Goal: Task Accomplishment & Management: Contribute content

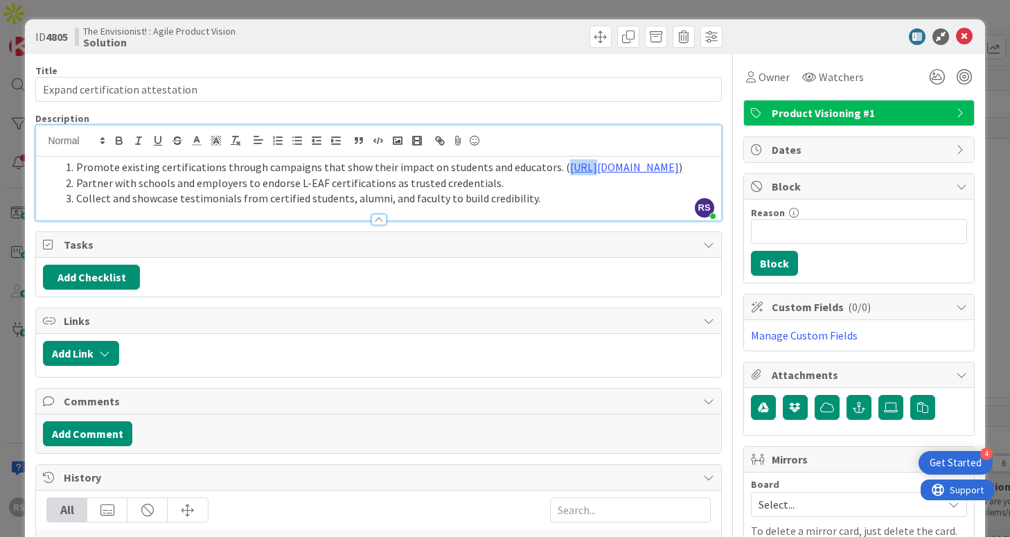
scroll to position [97, 0]
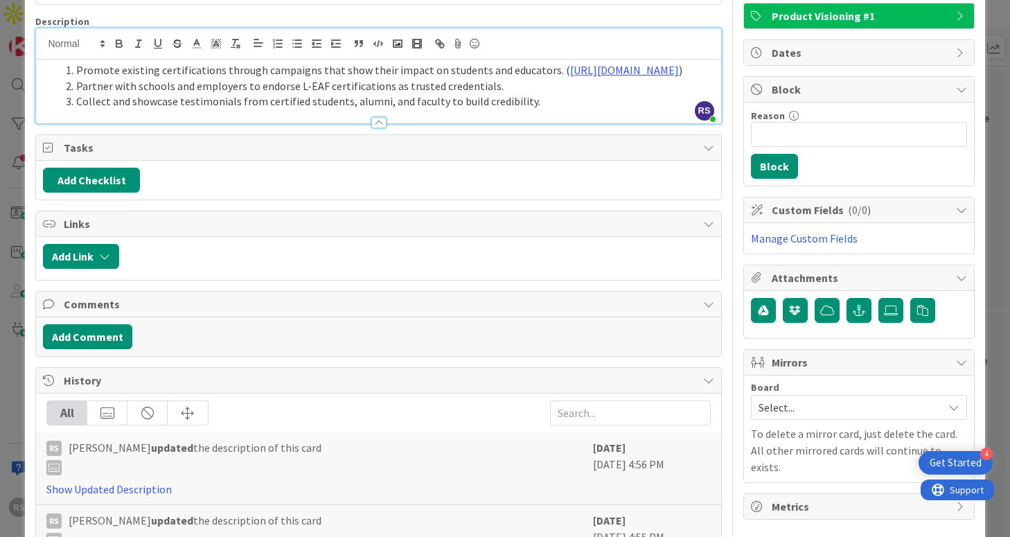
click at [559, 94] on li "Partner with schools and employers to endorse L-EAF certifications as trusted c…" at bounding box center [387, 86] width 654 height 16
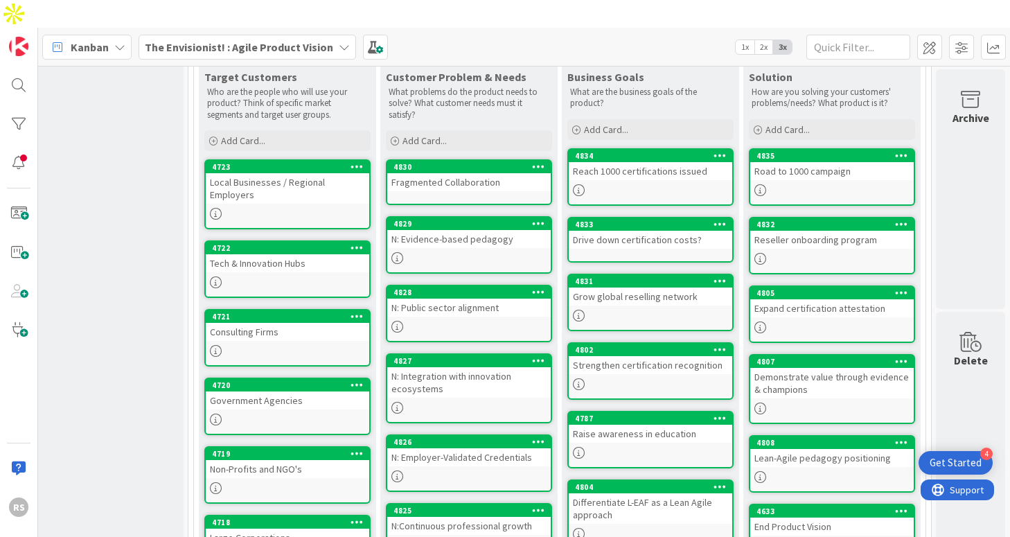
click at [843, 184] on div at bounding box center [832, 190] width 164 height 12
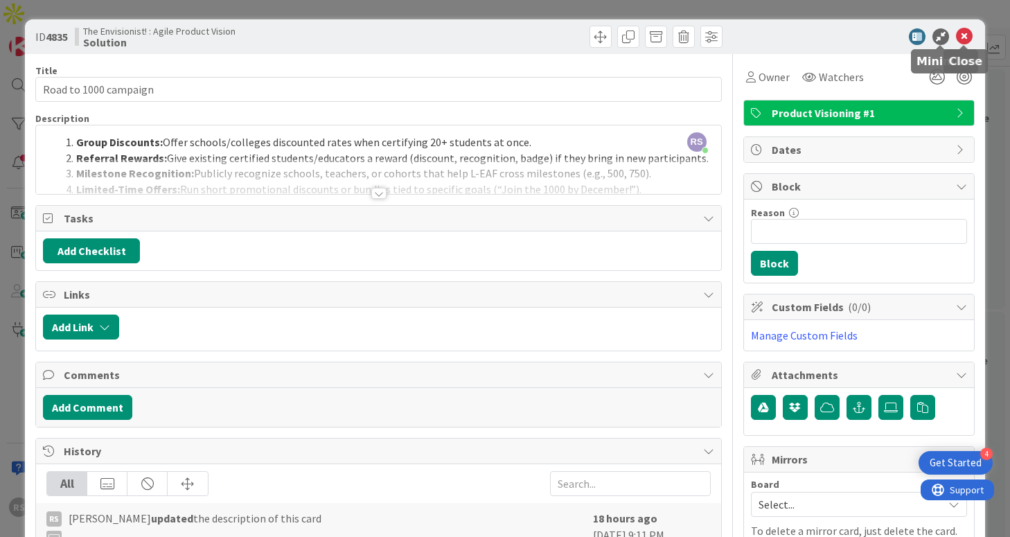
click at [960, 41] on icon at bounding box center [964, 36] width 17 height 17
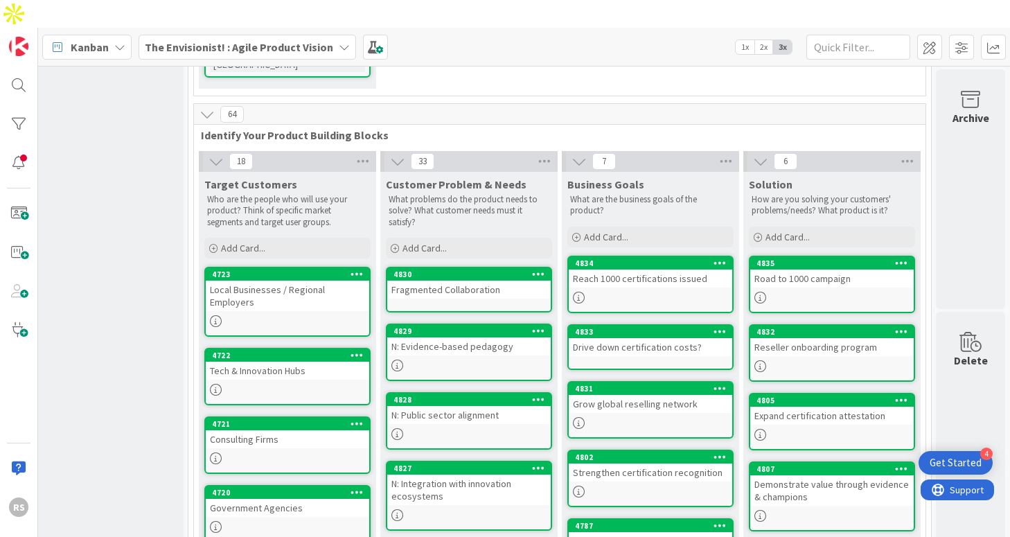
scroll to position [310, 218]
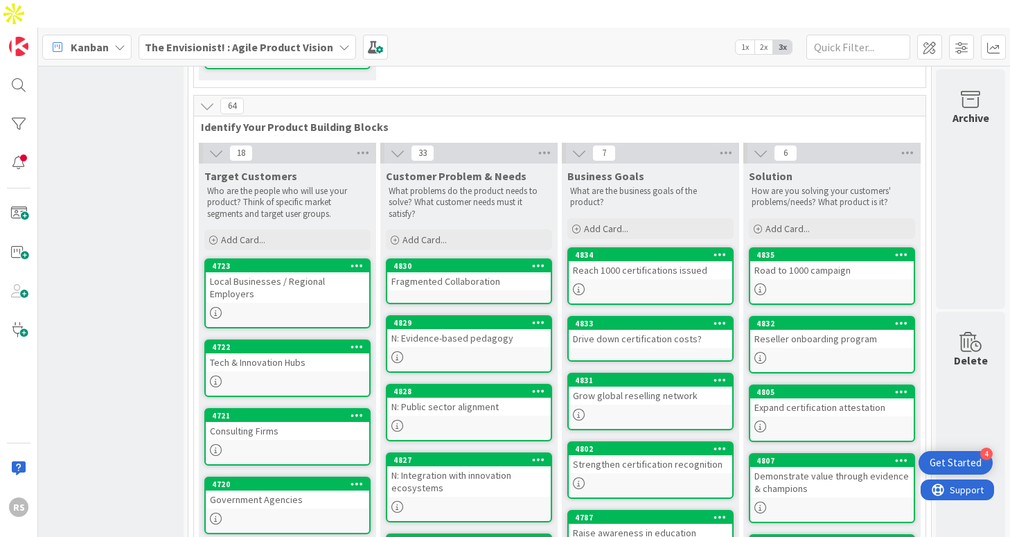
click at [653, 387] on div "Grow global reselling network" at bounding box center [651, 396] width 164 height 18
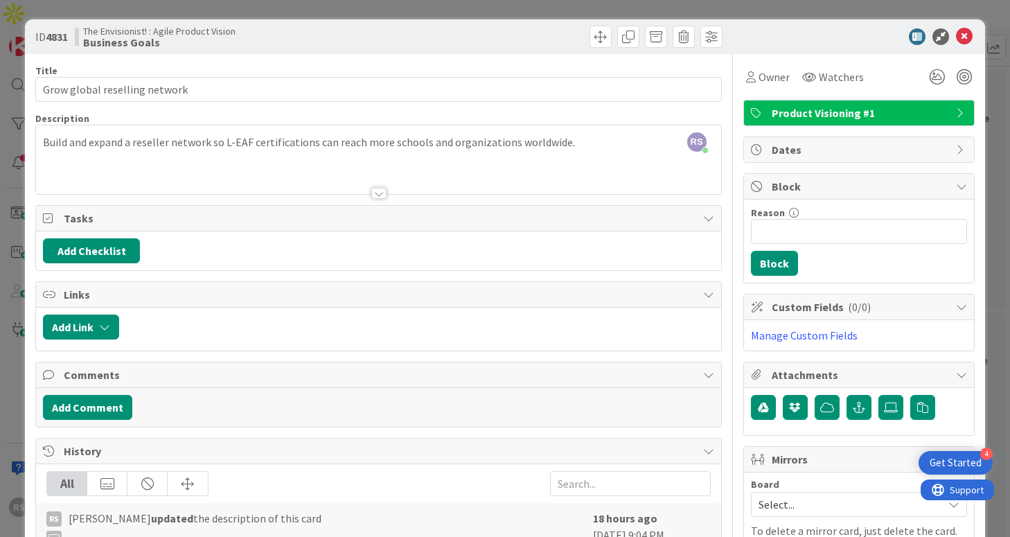
click at [974, 41] on div "ID 4831 The Envisionist! : Agile Product Vision Business Goals" at bounding box center [505, 36] width 960 height 35
click at [962, 39] on icon at bounding box center [964, 36] width 17 height 17
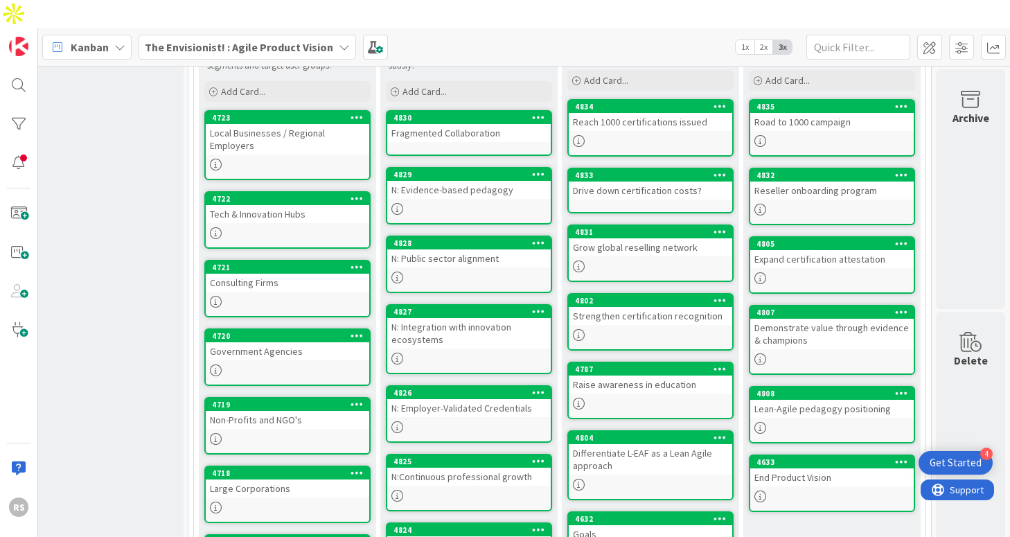
scroll to position [460, 218]
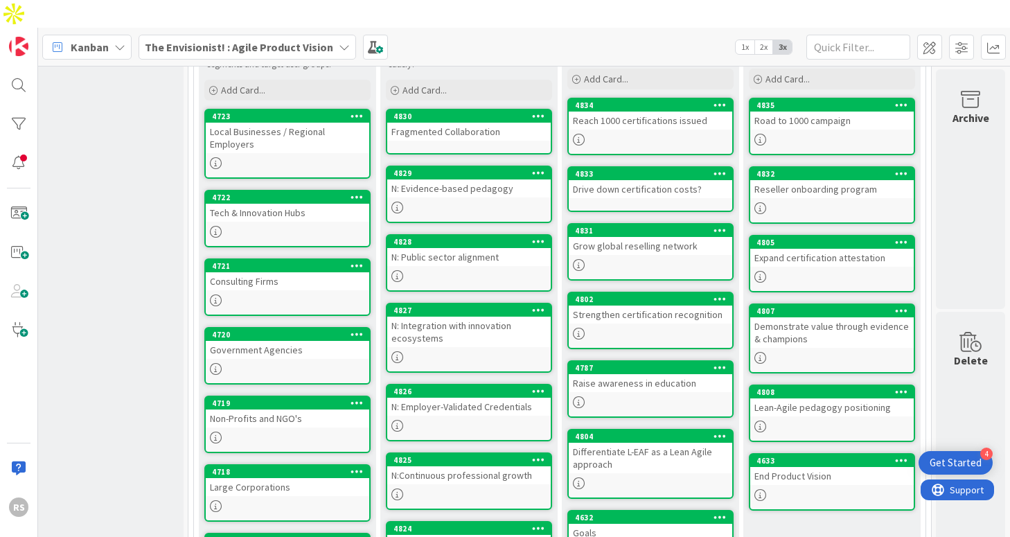
click at [626, 180] on div "Drive down certification costs?" at bounding box center [651, 189] width 164 height 18
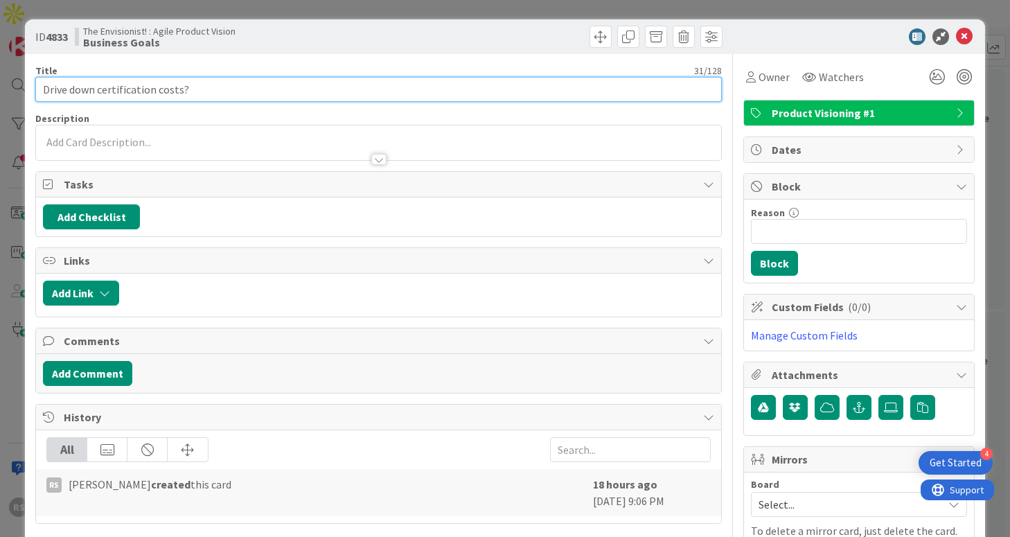
click at [210, 88] on input "Drive down certification costs?" at bounding box center [378, 89] width 686 height 25
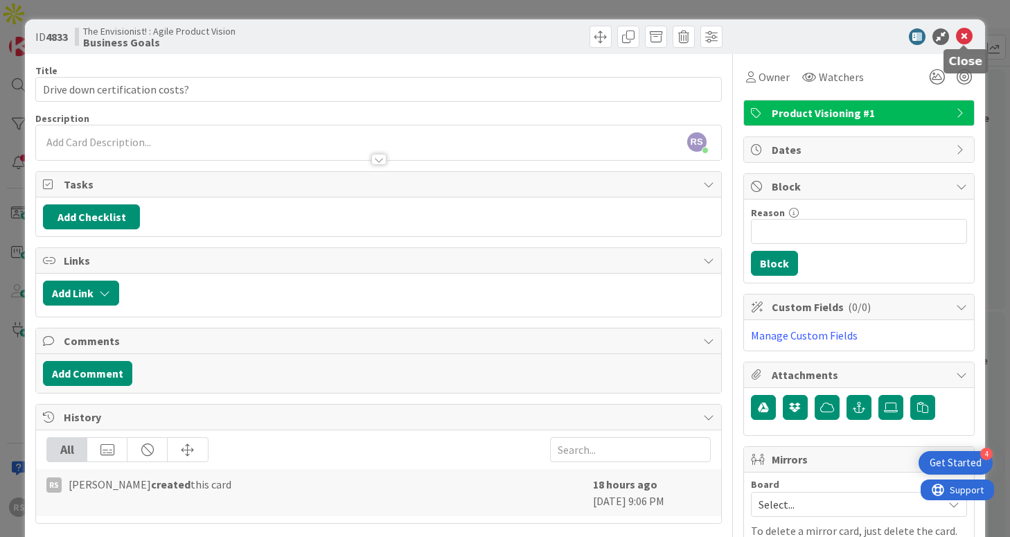
click at [967, 33] on icon at bounding box center [964, 36] width 17 height 17
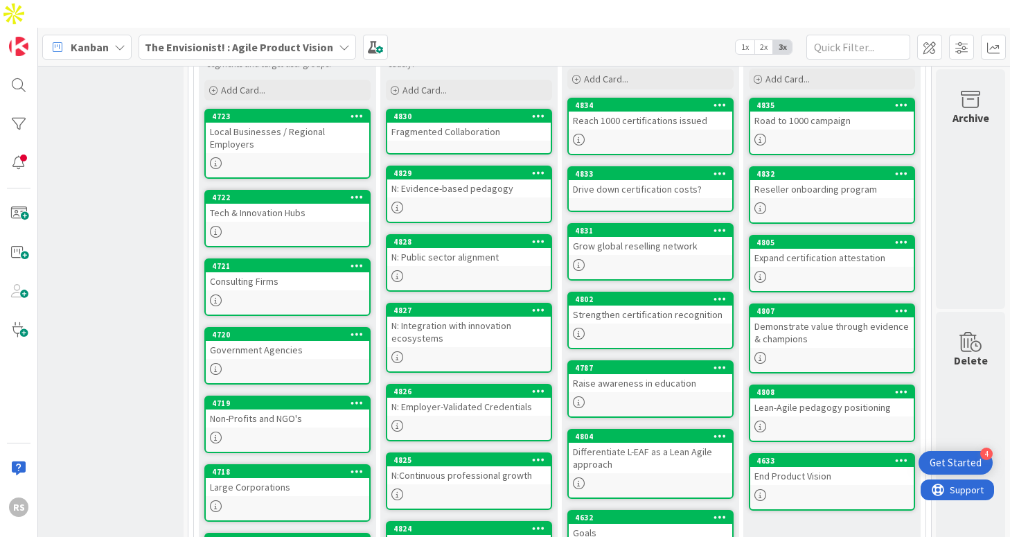
scroll to position [413, 218]
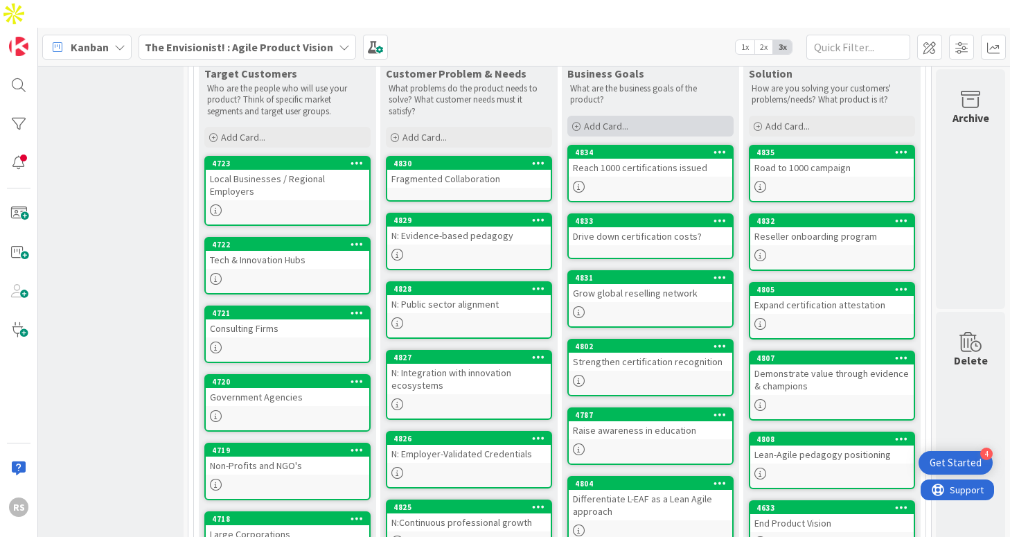
click at [624, 120] on span "Add Card..." at bounding box center [606, 126] width 44 height 12
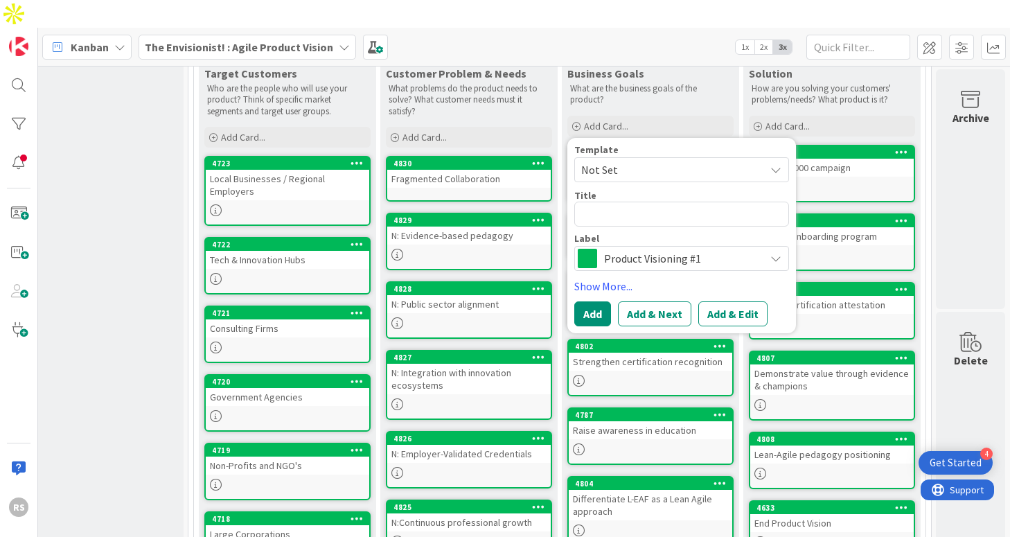
click at [623, 202] on textarea at bounding box center [681, 214] width 215 height 25
type textarea "x"
type textarea "Improve Equity & Inclusion"
click at [628, 202] on textarea "Improve Equity & Inclusion" at bounding box center [681, 214] width 215 height 25
type textarea "x"
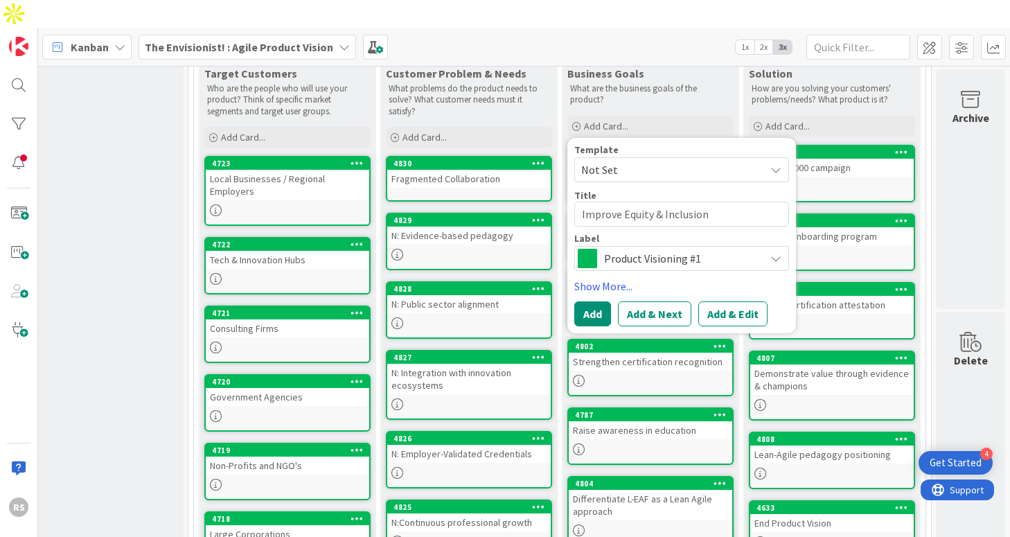
type textarea "Improve quity & Inclusion"
type textarea "x"
type textarea "Improve wquity & Inclusion"
type textarea "x"
type textarea "Improve quity & Inclusion"
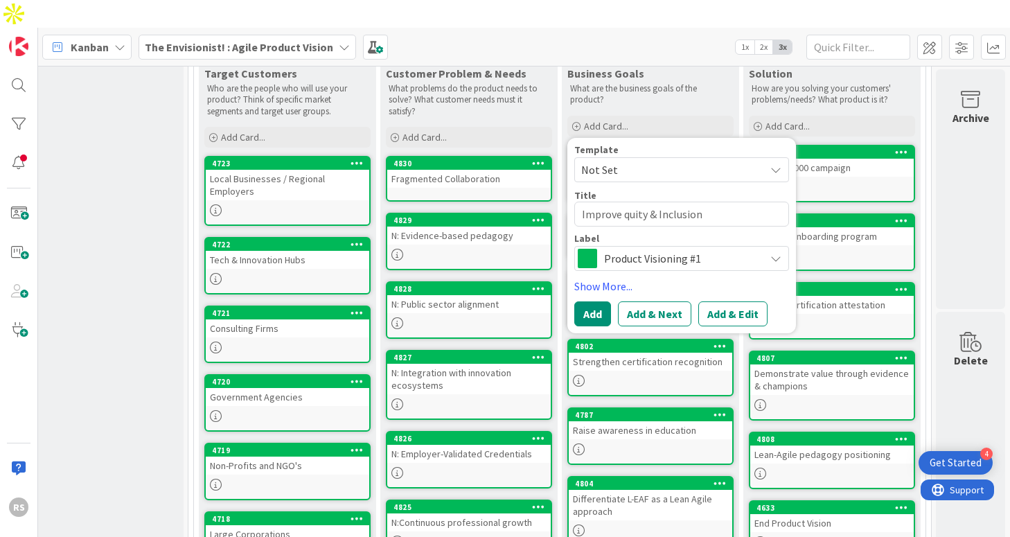
type textarea "x"
type textarea "Improve equity & Inclusion"
click at [668, 202] on textarea "Improve equity & Inclusion" at bounding box center [681, 214] width 215 height 25
type textarea "x"
type textarea "Improve equity & nclusion"
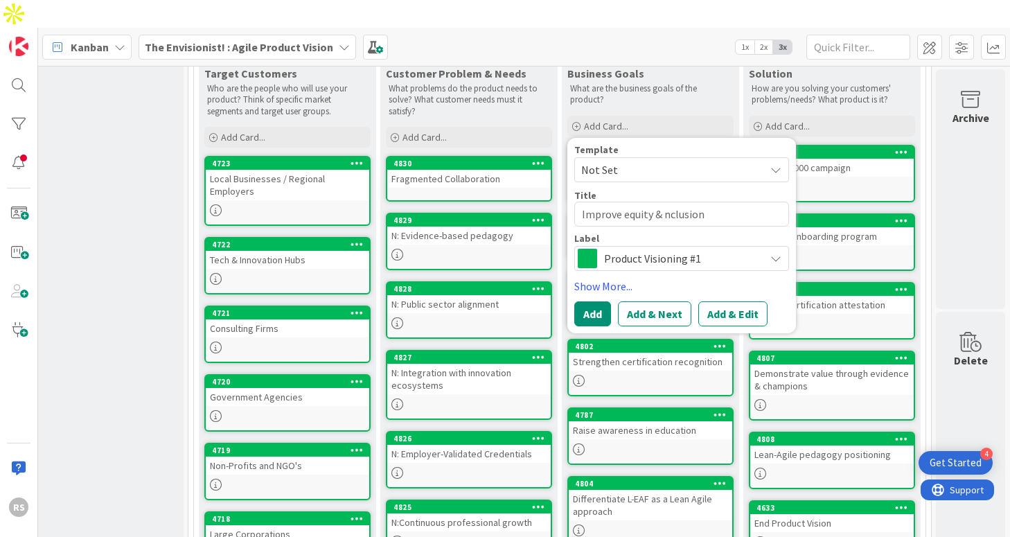
type textarea "x"
type textarea "Improve equity & inclusion"
click at [598, 301] on button "Add" at bounding box center [592, 313] width 37 height 25
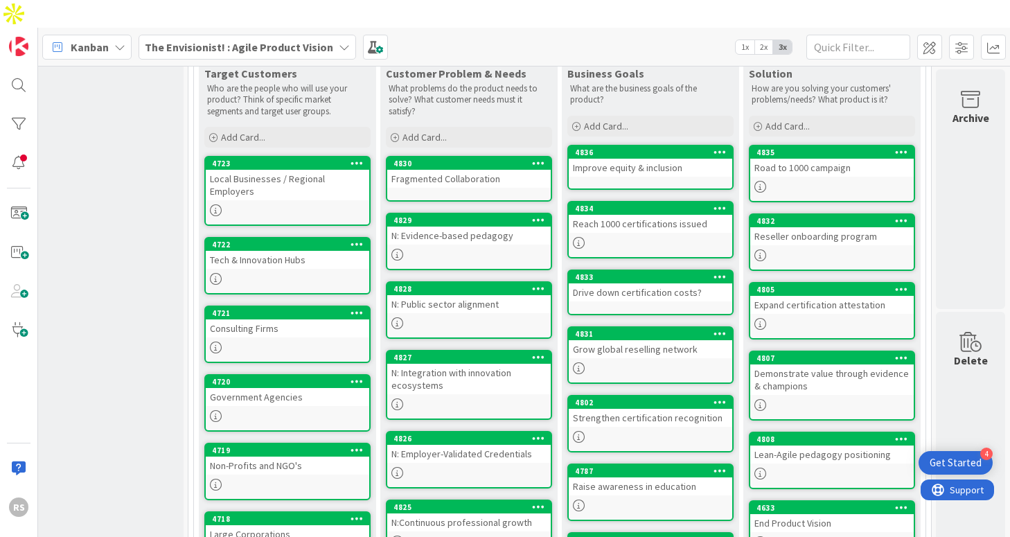
click at [594, 145] on link "4836 Improve equity & inclusion" at bounding box center [650, 167] width 166 height 45
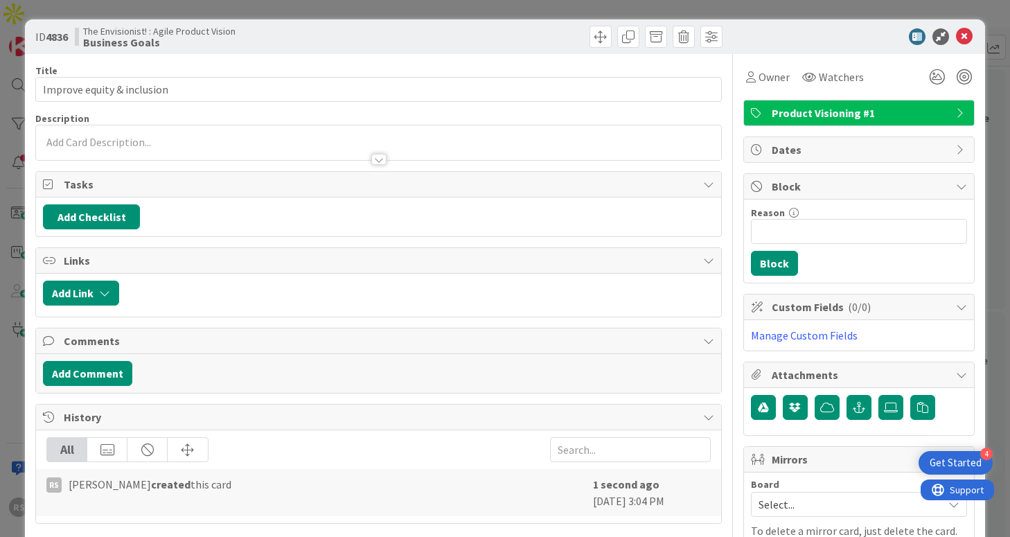
click at [308, 137] on p at bounding box center [378, 142] width 671 height 16
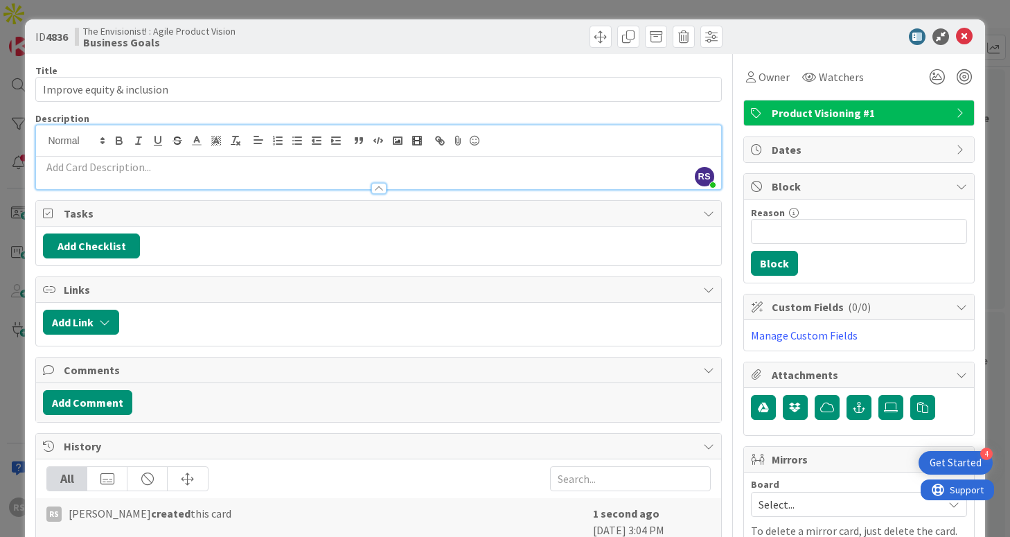
click at [346, 175] on div at bounding box center [378, 182] width 685 height 15
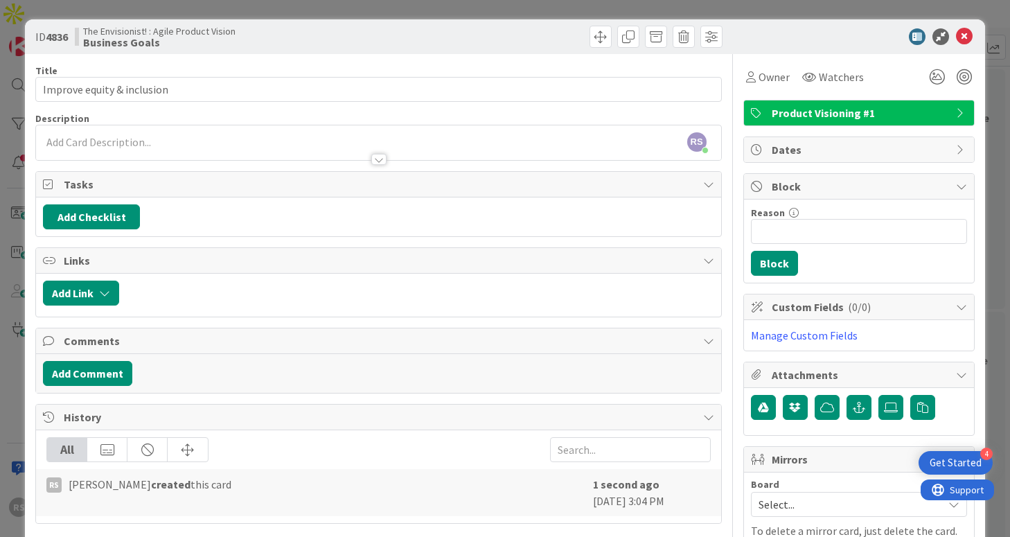
click at [315, 139] on p at bounding box center [378, 142] width 671 height 16
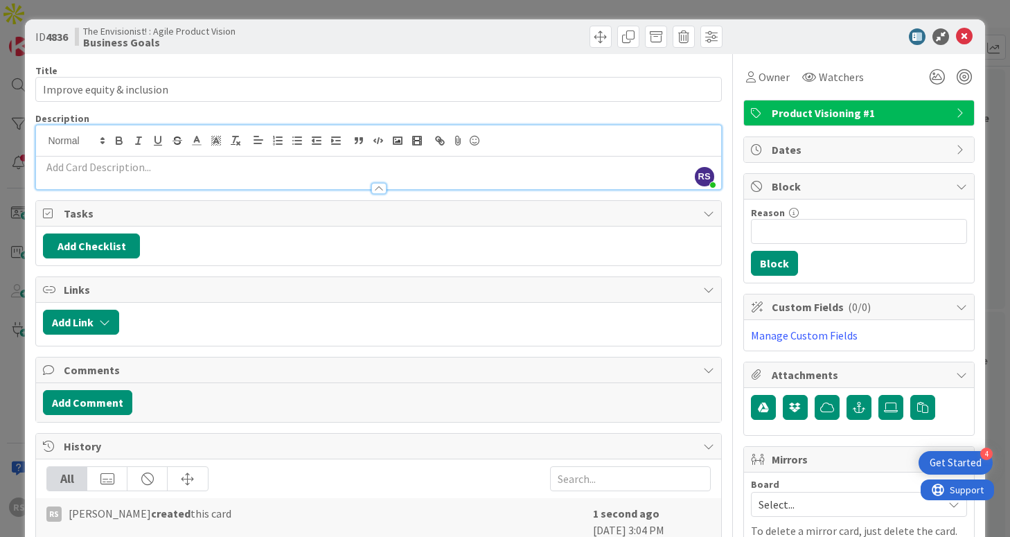
click at [249, 170] on p at bounding box center [378, 167] width 671 height 16
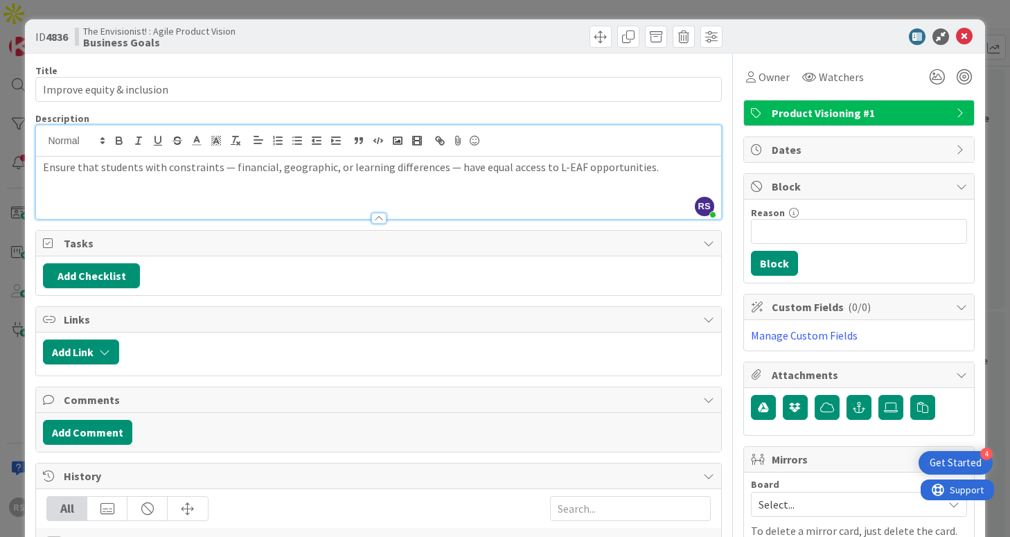
click at [230, 168] on p "Ensure that students with constraints — financial, geographic, or learning diff…" at bounding box center [378, 167] width 671 height 16
click at [452, 170] on p "Ensure that students with constraints like financial, geographic, or learning d…" at bounding box center [378, 167] width 671 height 16
click at [965, 37] on icon at bounding box center [964, 36] width 17 height 17
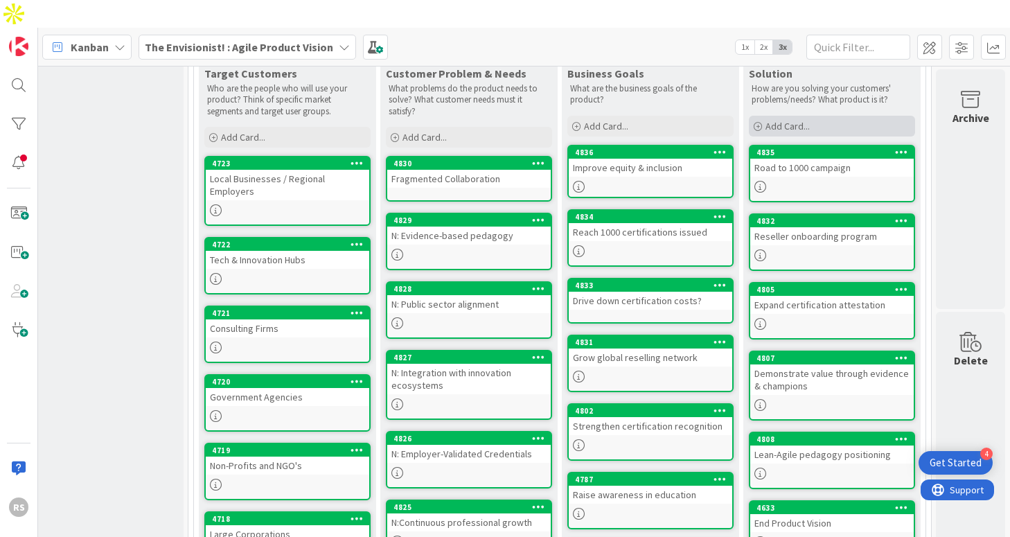
click at [775, 120] on span "Add Card..." at bounding box center [788, 126] width 44 height 12
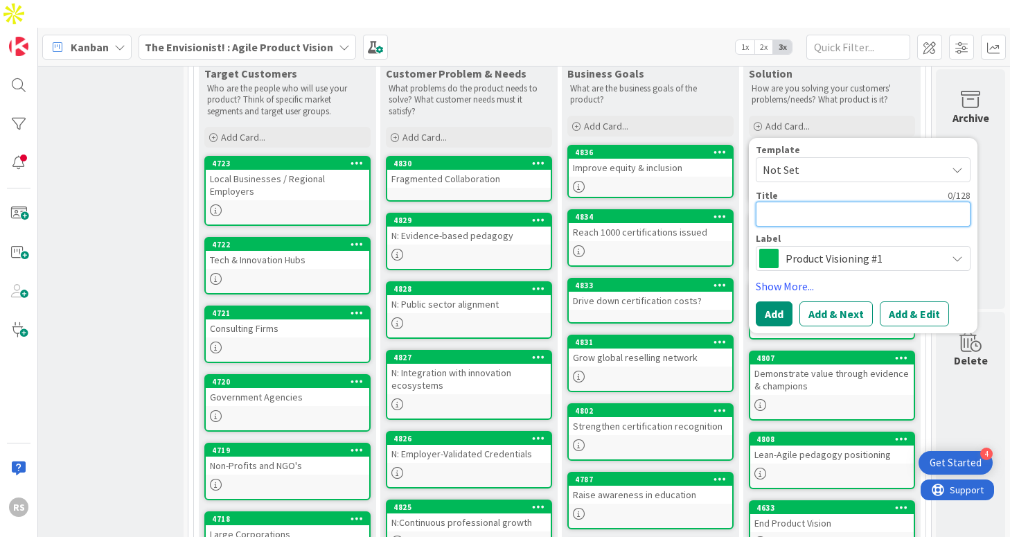
type textarea "x"
type textarea "I"
type textarea "x"
type textarea "In"
type textarea "x"
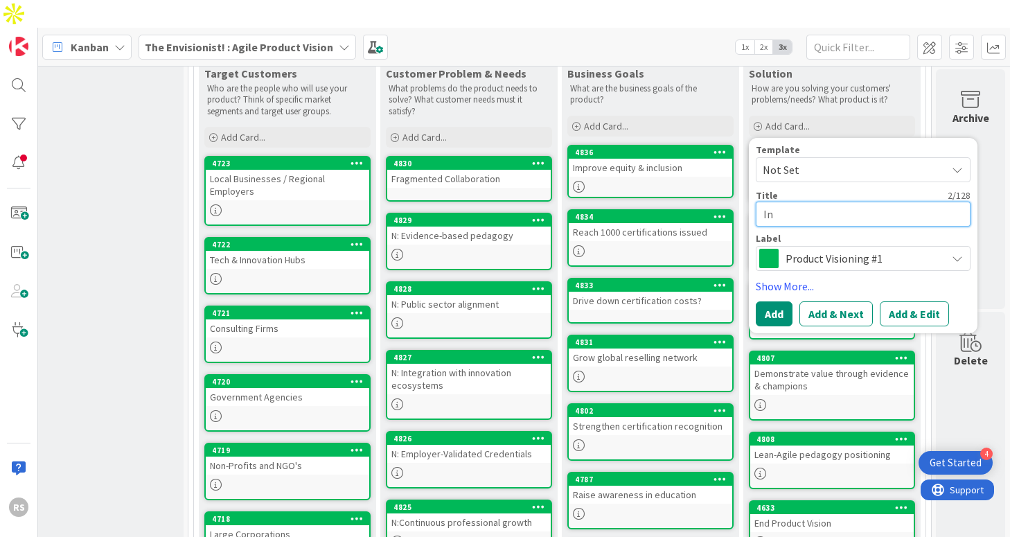
type textarea "I"
type textarea "x"
type textarea "E"
type textarea "x"
type textarea "Ewu"
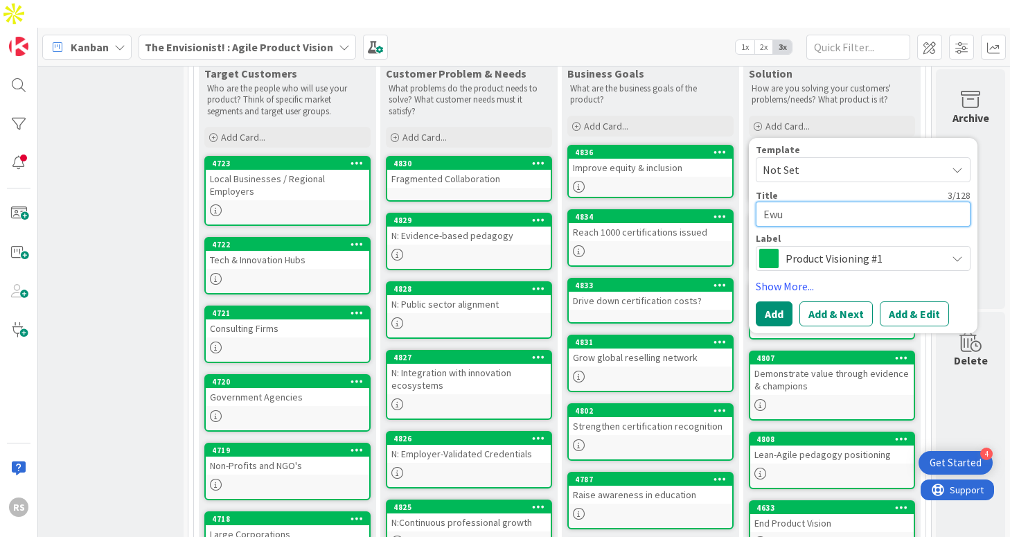
type textarea "x"
type textarea "Ewui"
type textarea "x"
type textarea "Ewuit"
type textarea "x"
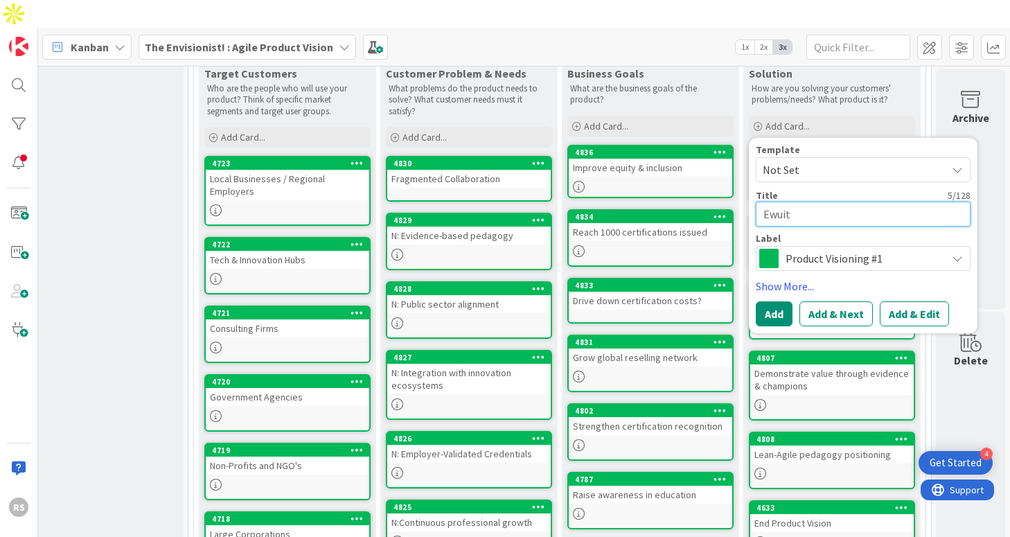
type textarea "Ewuit"
type textarea "x"
type textarea "Ewuit"
type textarea "x"
type textarea "Ewui"
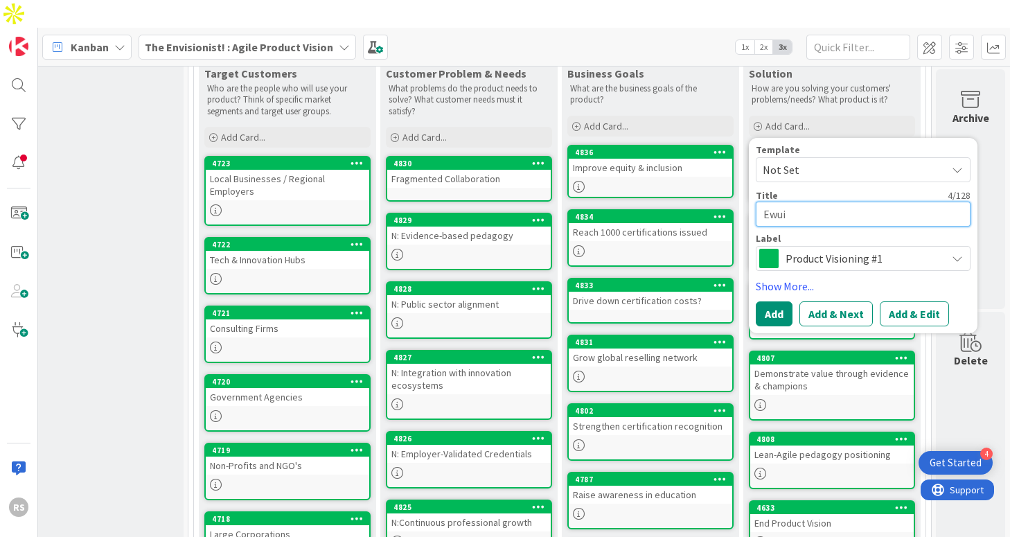
type textarea "x"
type textarea "Ewu"
type textarea "x"
type textarea "Ew"
type textarea "x"
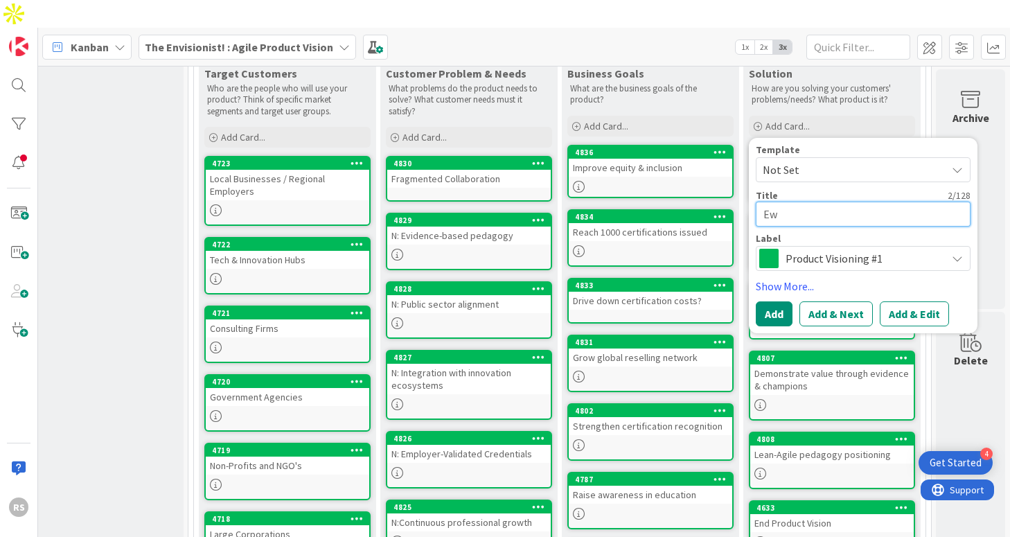
type textarea "E"
type textarea "x"
type textarea "Eq"
type textarea "x"
type textarea "Equ"
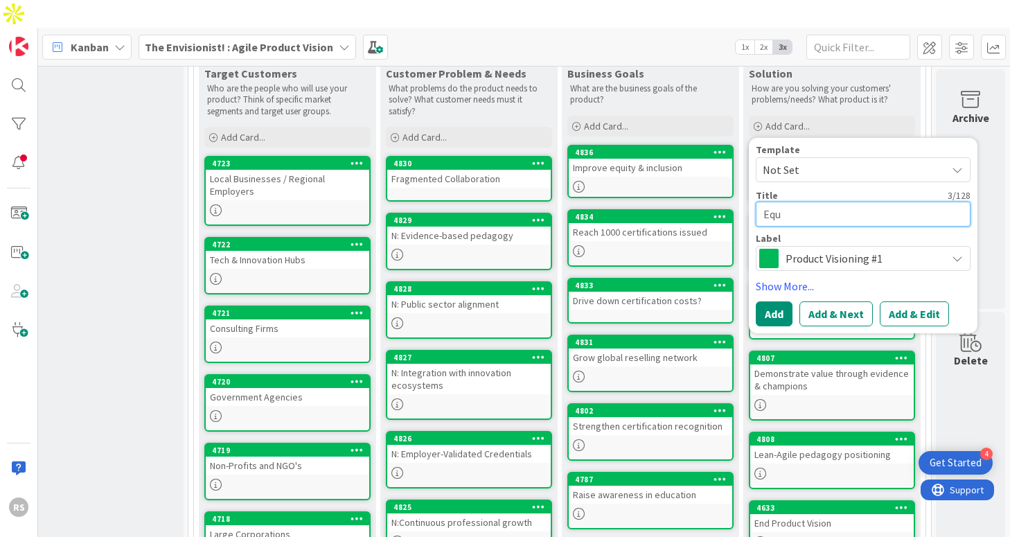
type textarea "x"
type textarea "Equi"
type textarea "x"
type textarea "Equit"
type textarea "x"
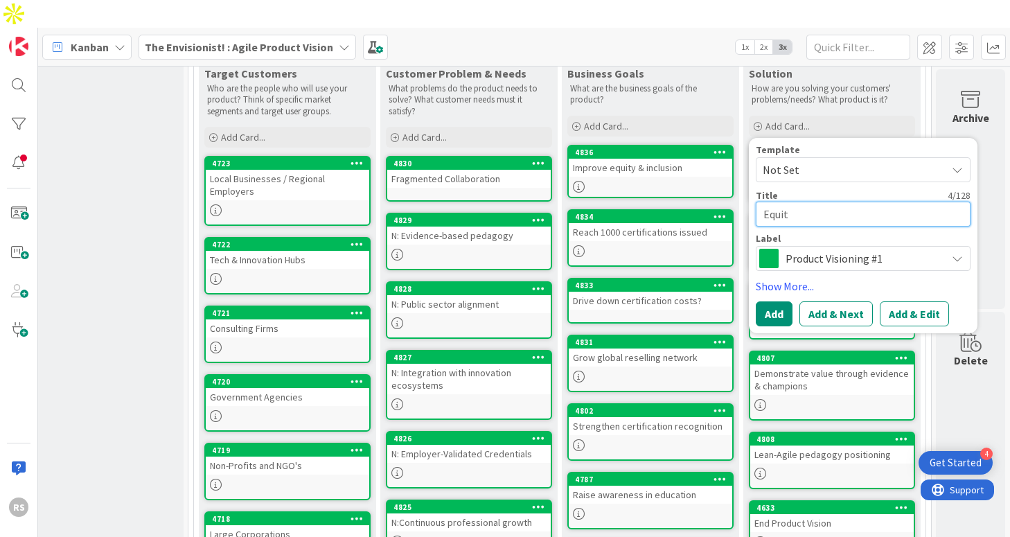
type textarea "Equit"
type textarea "x"
type textarea "Equit"
type textarea "x"
type textarea "Equity"
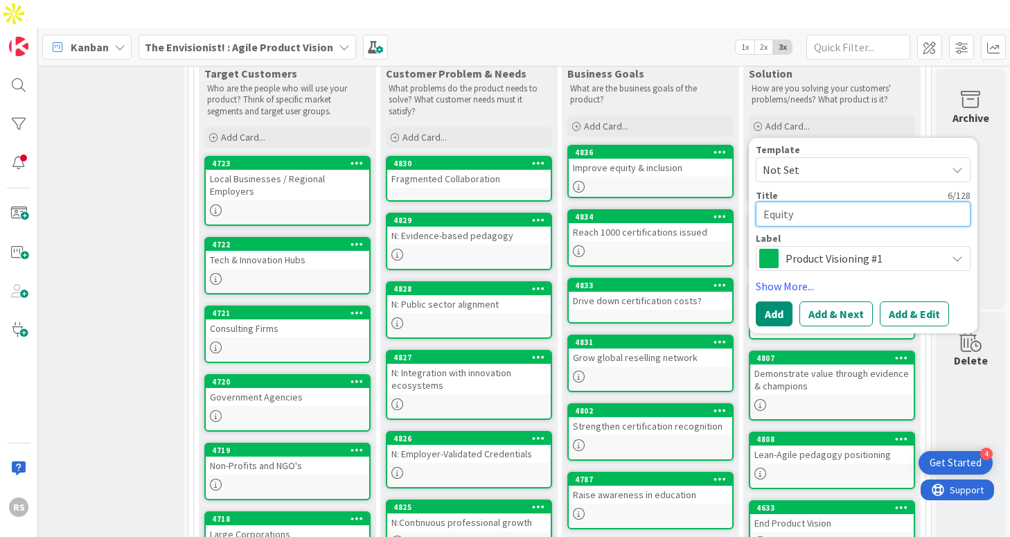
type textarea "x"
type textarea "Equity"
type textarea "x"
type textarea "Equity a"
type textarea "x"
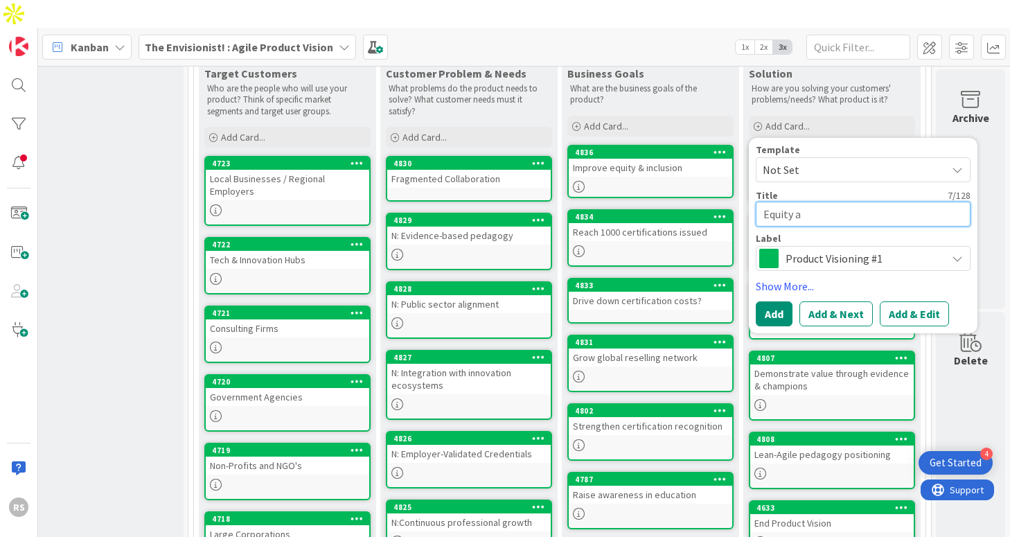
type textarea "Equity an"
type textarea "x"
type textarea "Equity and"
type textarea "x"
type textarea "Equity and"
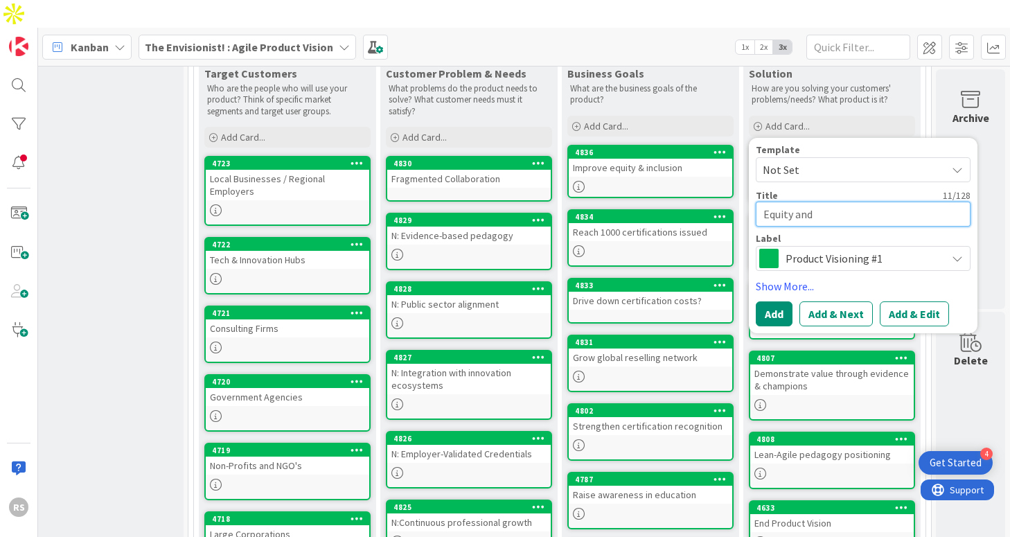
type textarea "x"
type textarea "Equity and i"
type textarea "x"
type textarea "Equity and in"
type textarea "x"
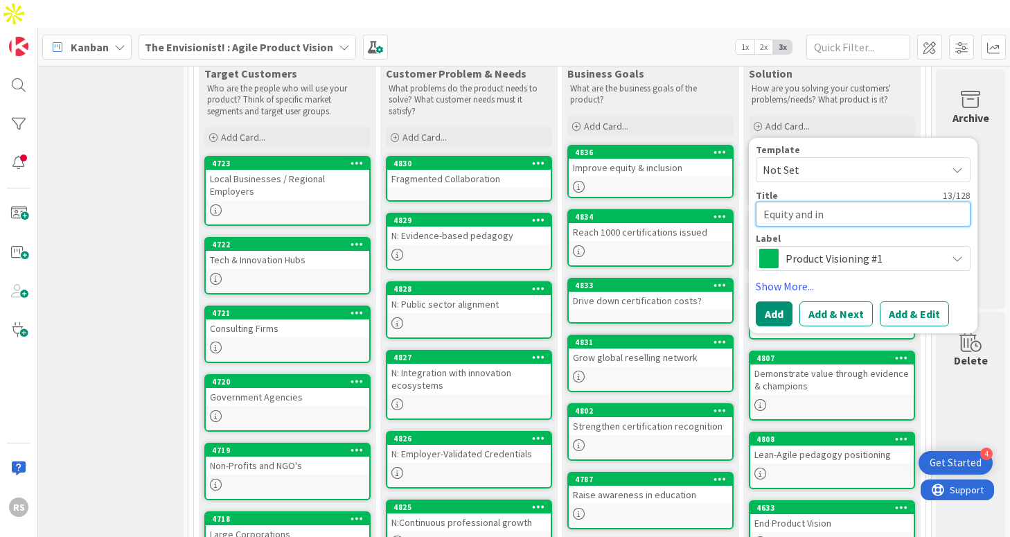
type textarea "Equity and i"
type textarea "x"
type textarea "Equity and"
type textarea "x"
type textarea "Equity and i"
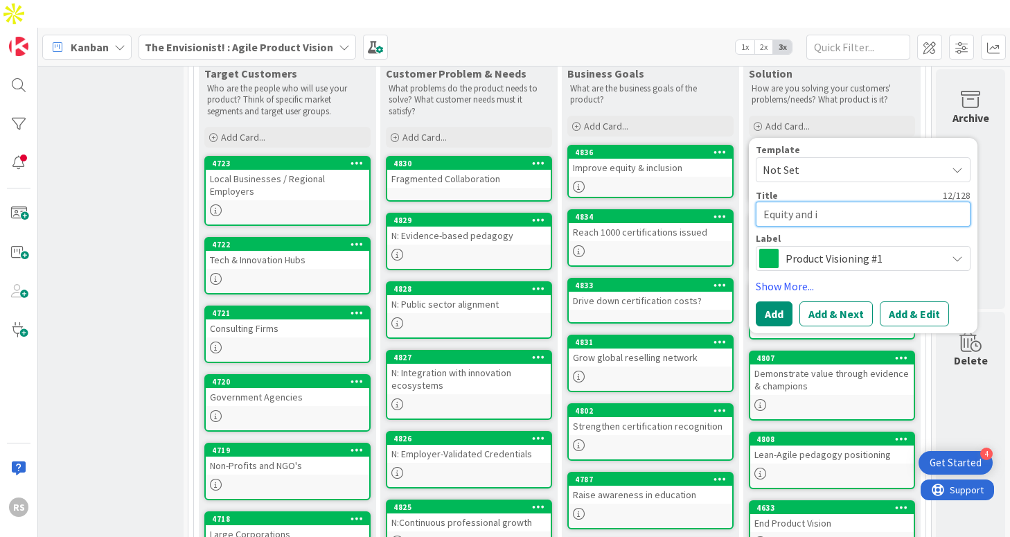
type textarea "x"
type textarea "Equity and in"
type textarea "x"
type textarea "Equity and inc"
type textarea "x"
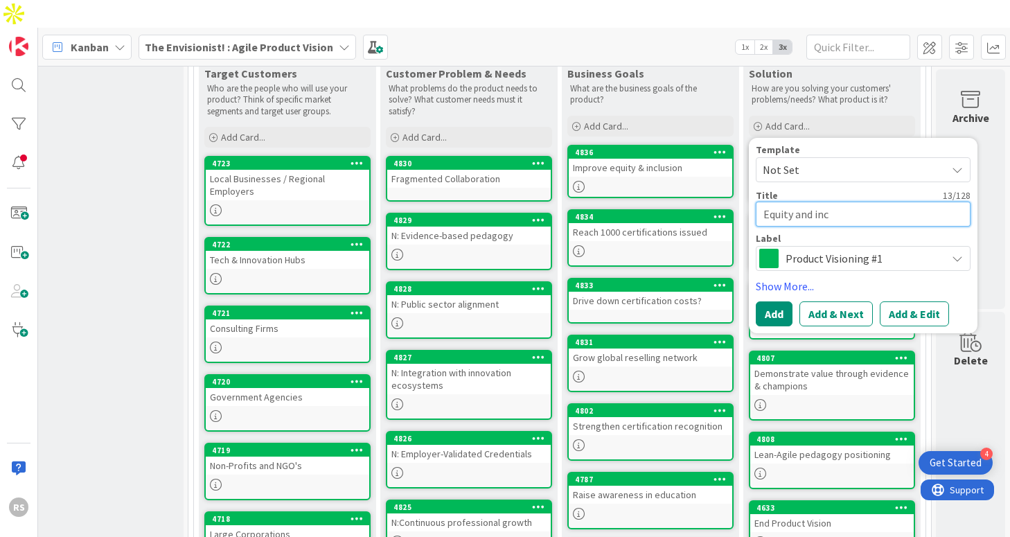
type textarea "Equity and incl"
type textarea "x"
type textarea "Equity and inclu"
type textarea "x"
type textarea "Equity and inclus"
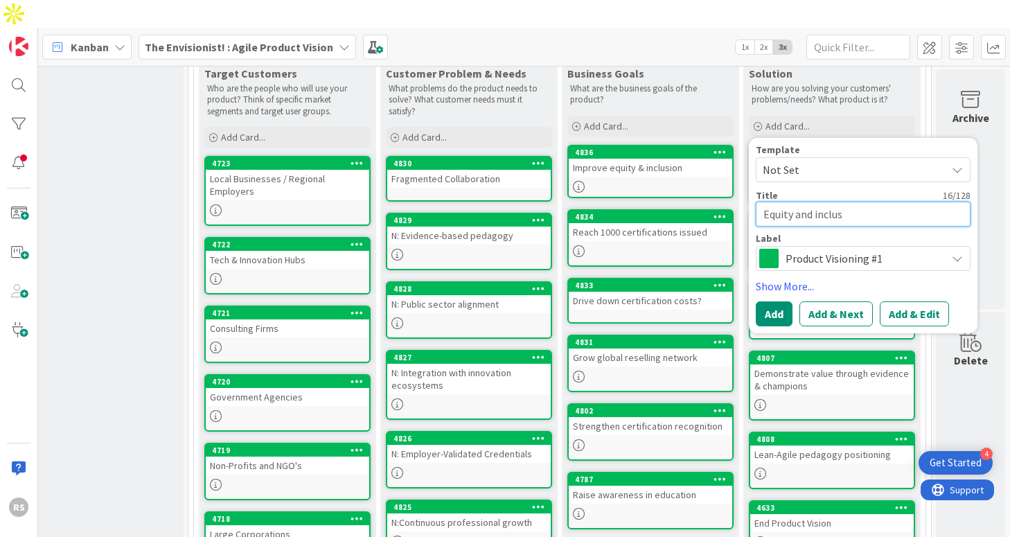
type textarea "x"
type textarea "Equity and inclusi"
type textarea "x"
type textarea "Equity and inclusio"
type textarea "x"
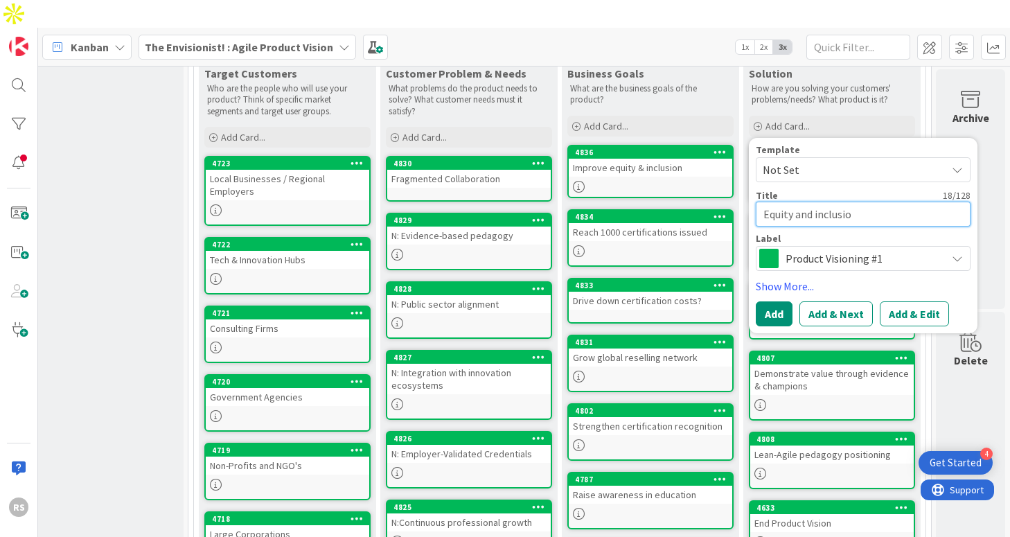
type textarea "Equity and inclusion"
type textarea "x"
type textarea "Equity and inclusion"
type textarea "x"
type textarea "Equity and inclusion i"
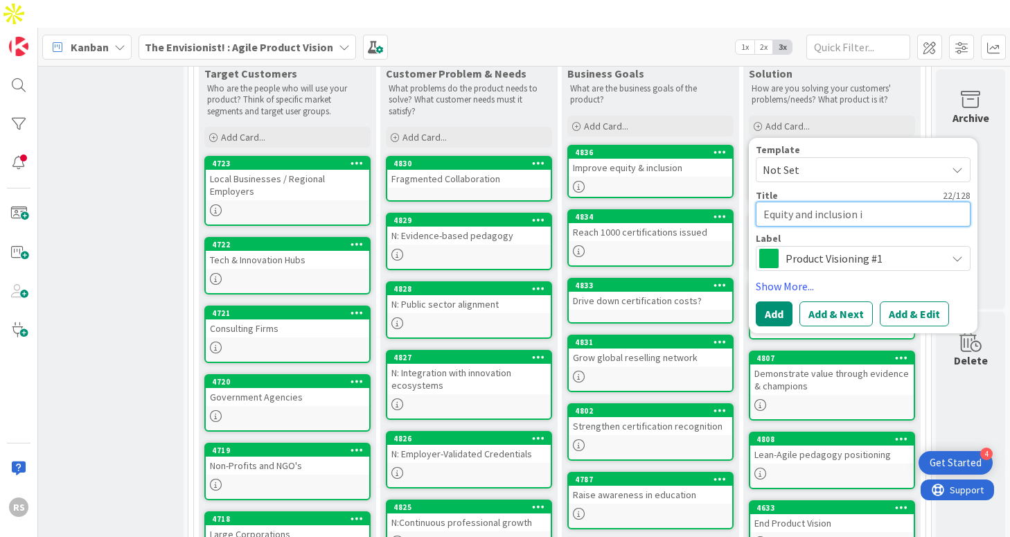
type textarea "x"
type textarea "Equity and inclusion in"
type textarea "x"
type textarea "Equity and inclusion ini"
type textarea "x"
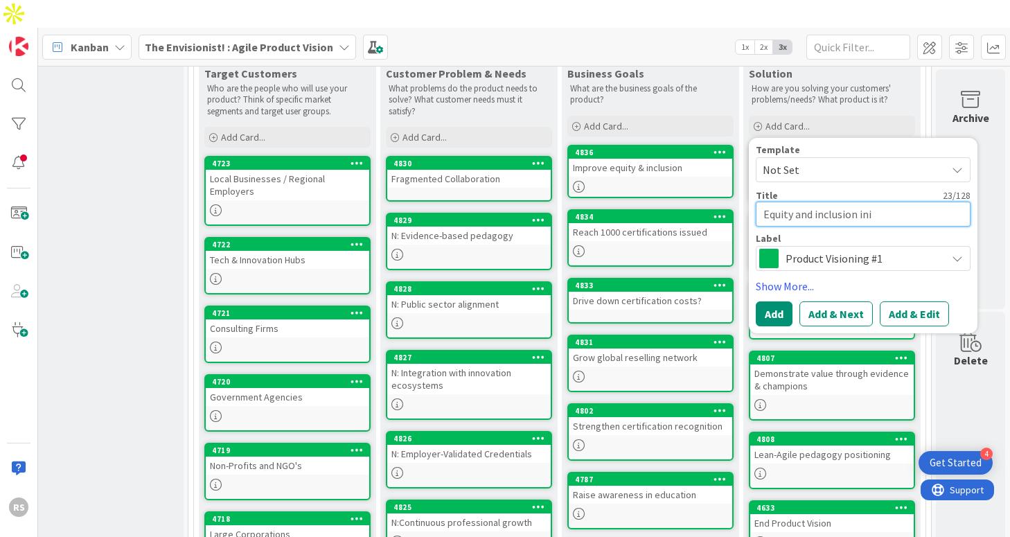
type textarea "Equity and inclusion init"
type textarea "x"
type textarea "Equity and inclusion initi"
type textarea "x"
type textarea "Equity and inclusion initia"
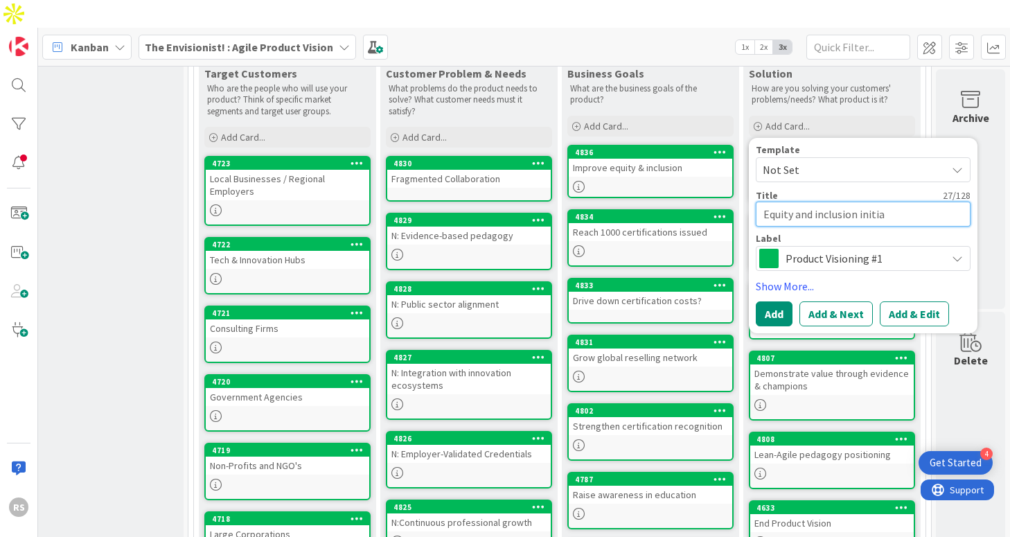
type textarea "x"
type textarea "Equity and inclusion initiat"
type textarea "x"
type textarea "Equity and inclusion initiati"
type textarea "x"
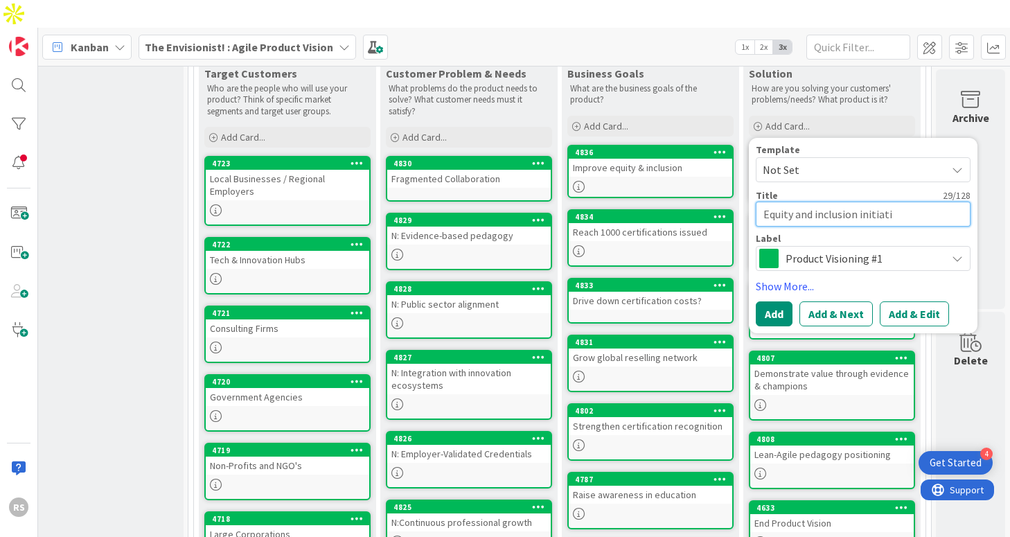
type textarea "Equity and inclusion initiativ"
type textarea "x"
type textarea "Equity and inclusion initiative"
type textarea "x"
type textarea "Equity and inclusion initiatives"
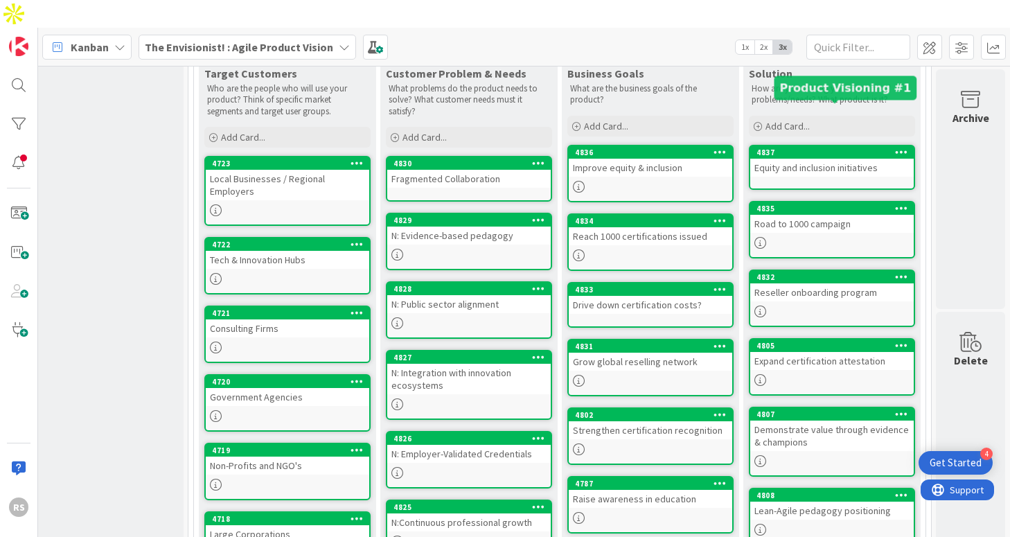
click at [799, 159] on div "Equity and inclusion initiatives" at bounding box center [832, 168] width 164 height 18
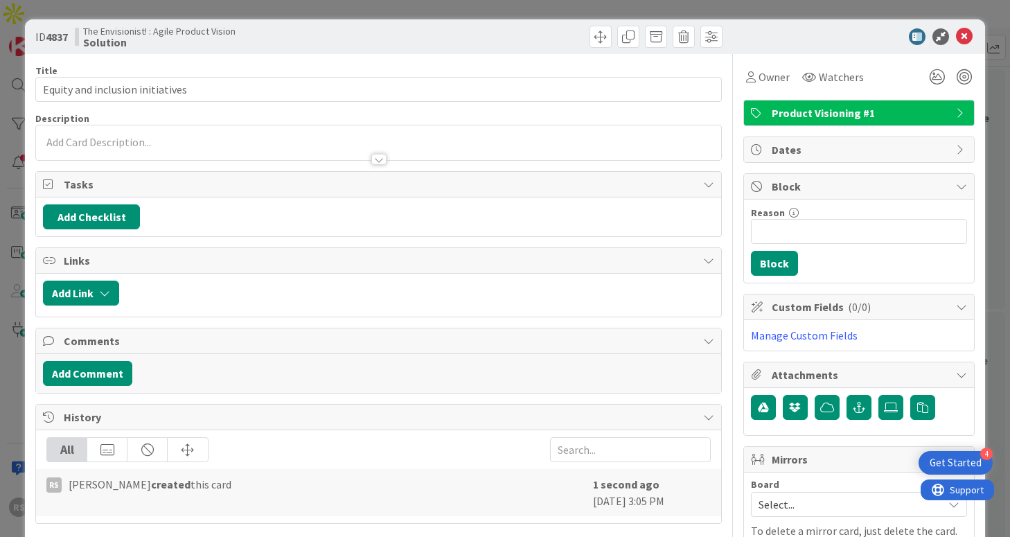
click at [277, 154] on div at bounding box center [378, 153] width 685 height 15
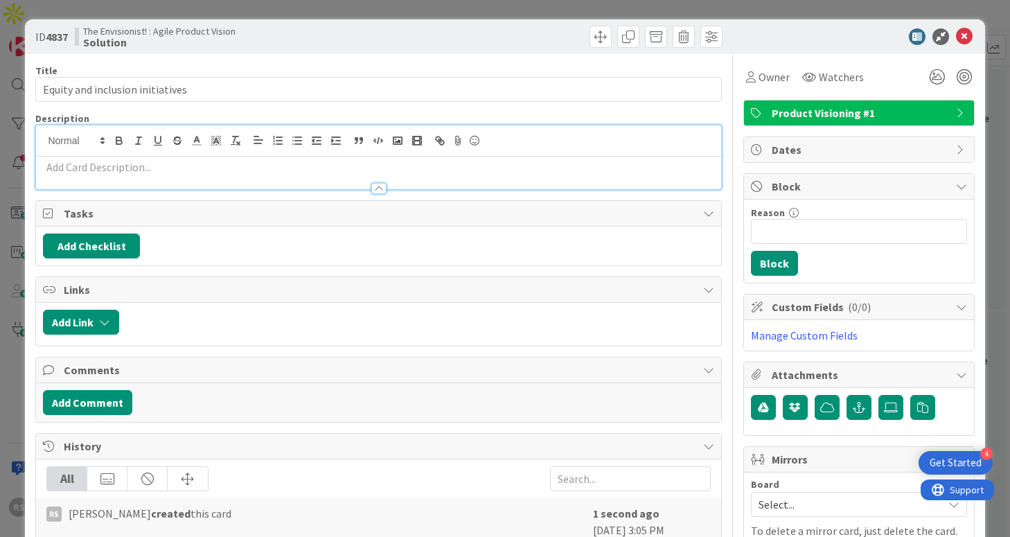
click at [276, 170] on p at bounding box center [378, 167] width 671 height 16
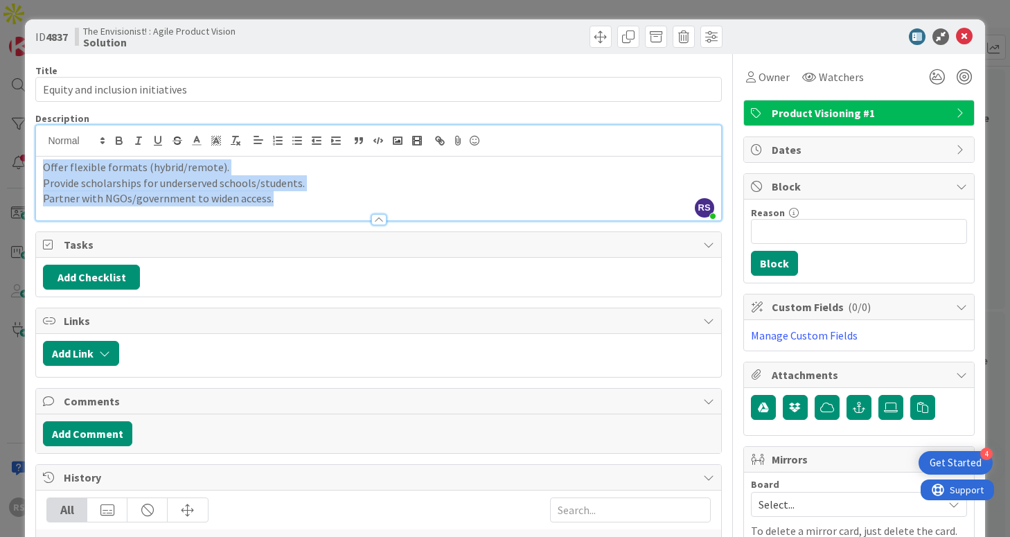
drag, startPoint x: 41, startPoint y: 168, endPoint x: 254, endPoint y: 225, distance: 220.7
click at [254, 225] on div "Title 32 / 128 Equity and inclusion initiatives Description RS [PERSON_NAME] ju…" at bounding box center [378, 335] width 686 height 563
click at [274, 143] on icon "button" at bounding box center [274, 144] width 1 height 2
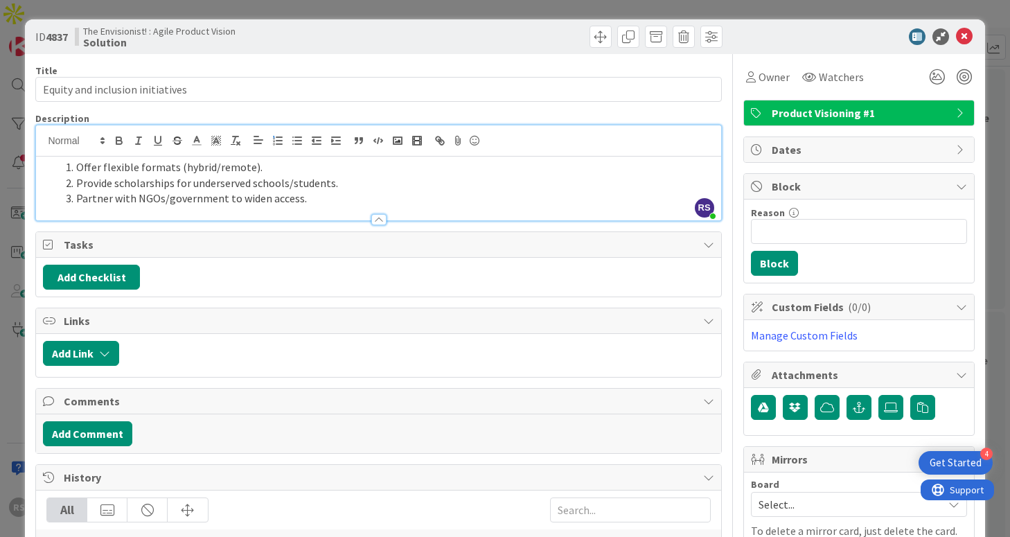
click at [274, 193] on li "Partner with NGOs/government to widen access." at bounding box center [387, 199] width 654 height 16
click at [317, 168] on li "Offer flexible formats (hybrid/remote)." at bounding box center [387, 167] width 654 height 16
click at [335, 182] on li "Provide scholarships for underserved schools/students." at bounding box center [387, 183] width 654 height 16
click at [328, 183] on li "Provide scholarships for underserved schools/students." at bounding box center [387, 183] width 654 height 16
click at [463, 180] on li "Provide scholarships for underserved schools/students (Eg.: At-risk students)" at bounding box center [387, 183] width 654 height 16
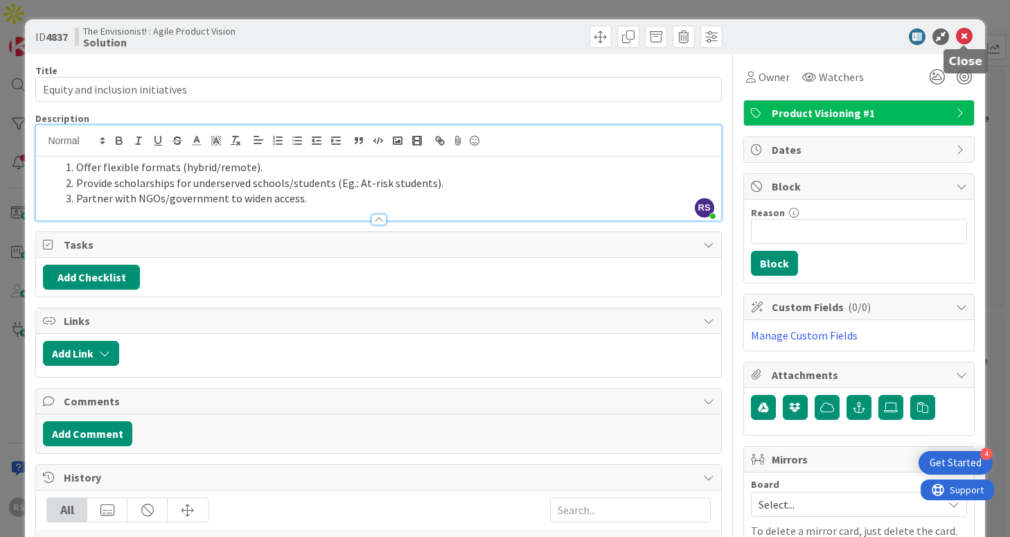
click at [968, 41] on icon at bounding box center [964, 36] width 17 height 17
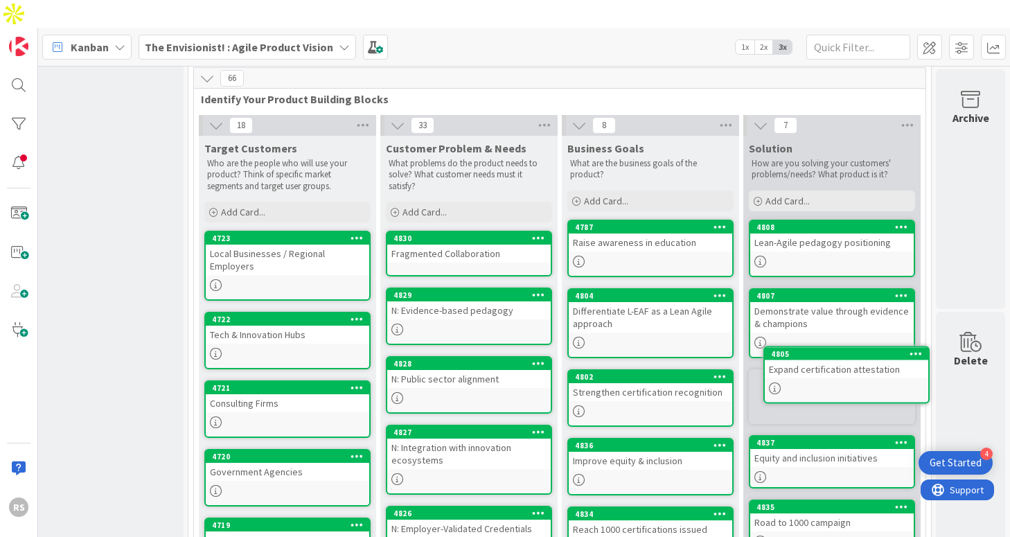
scroll to position [346, 218]
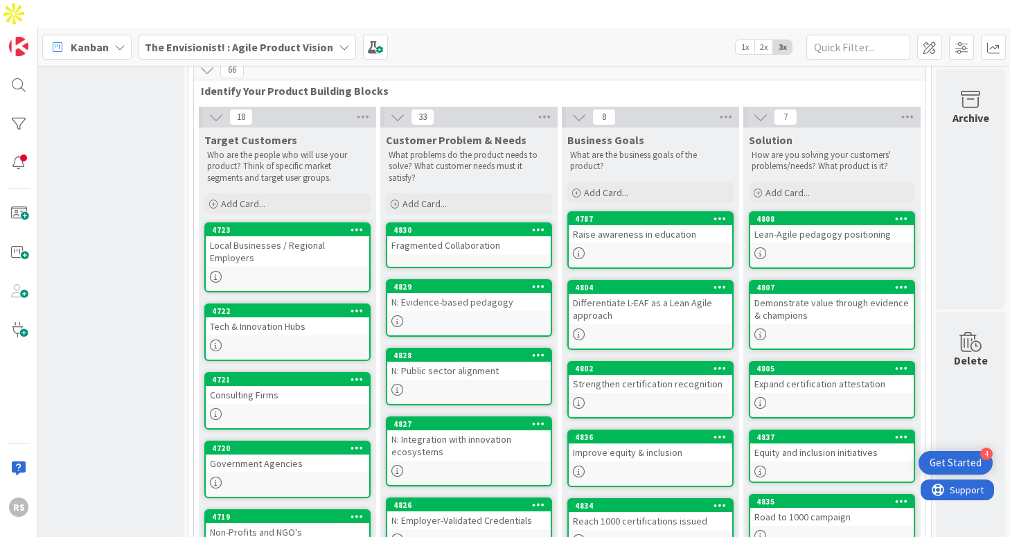
click at [816, 247] on div at bounding box center [832, 253] width 164 height 12
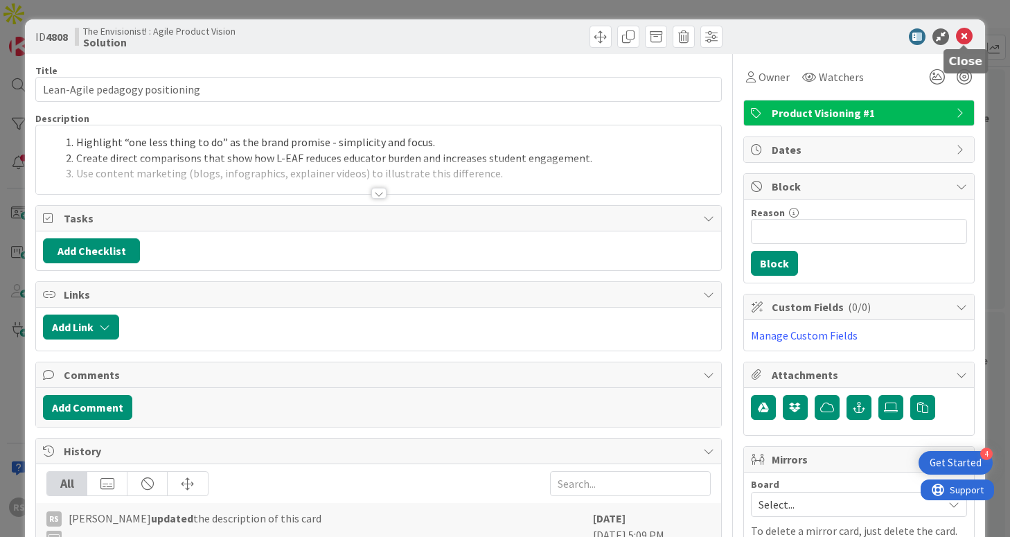
click at [963, 30] on icon at bounding box center [964, 36] width 17 height 17
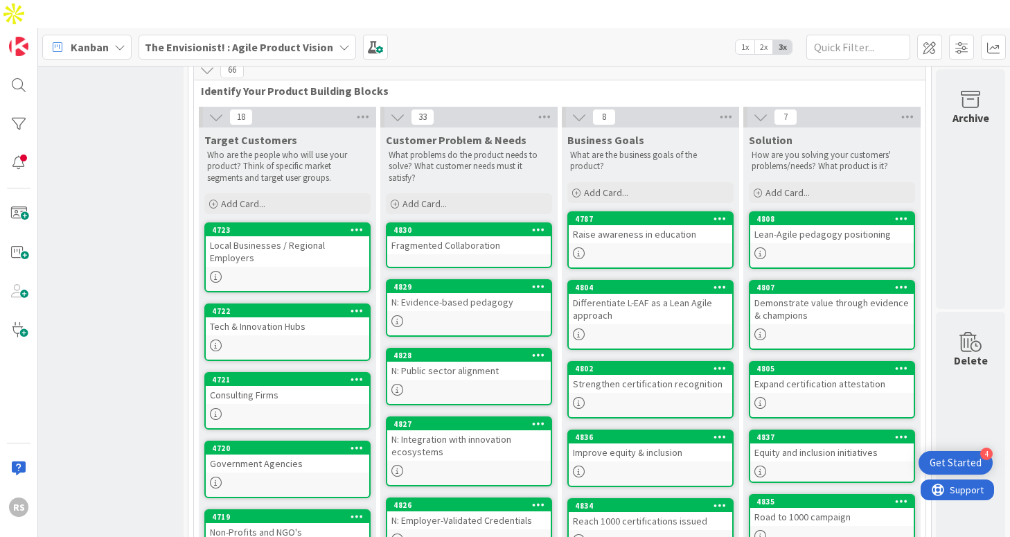
click at [830, 294] on div "Demonstrate value through evidence & champions" at bounding box center [832, 309] width 164 height 30
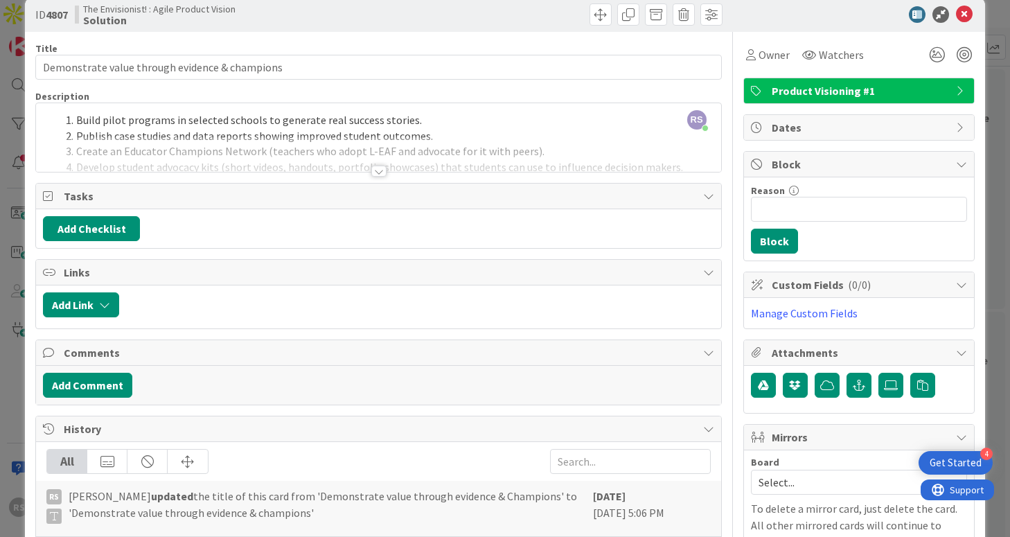
scroll to position [24, 0]
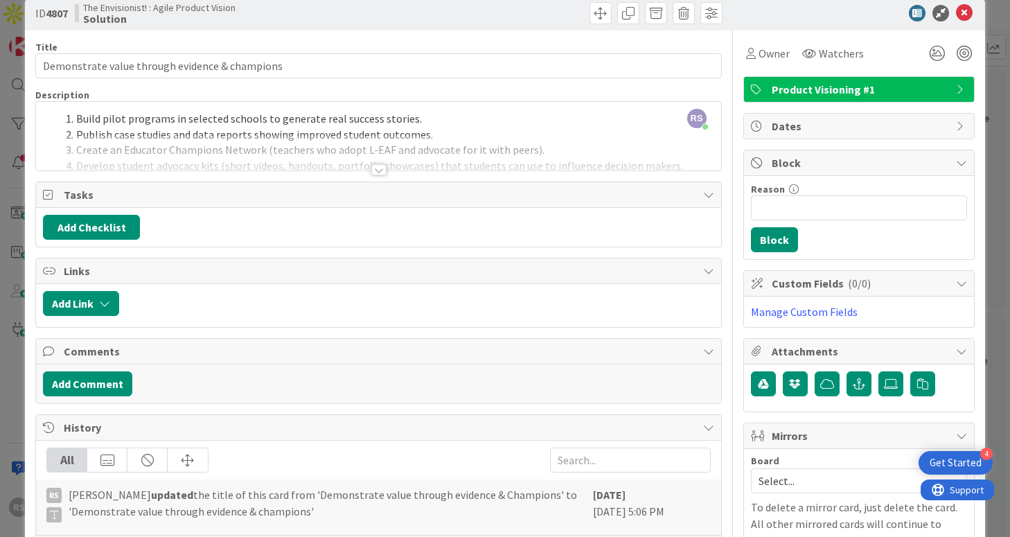
click at [373, 171] on div at bounding box center [378, 169] width 15 height 11
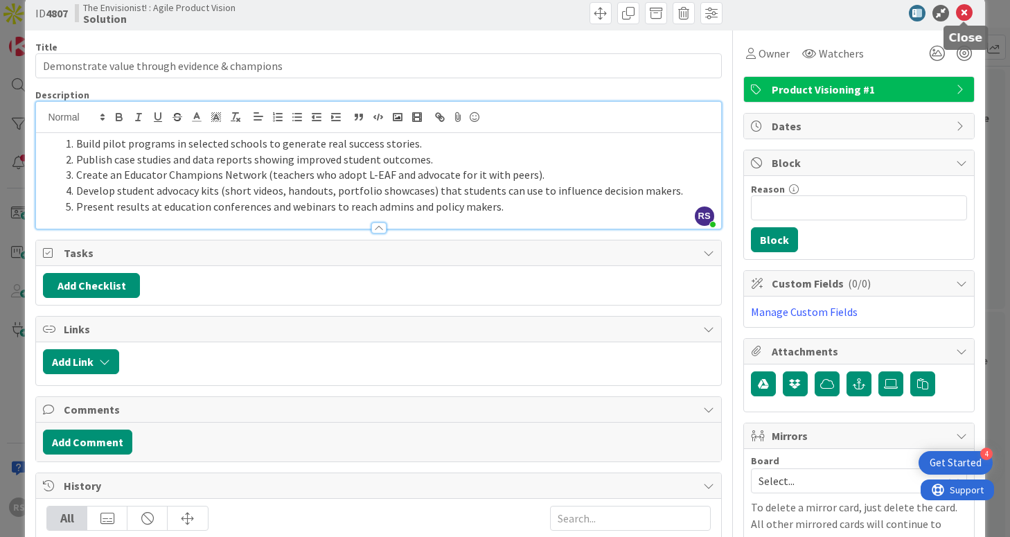
click at [964, 17] on icon at bounding box center [964, 13] width 17 height 17
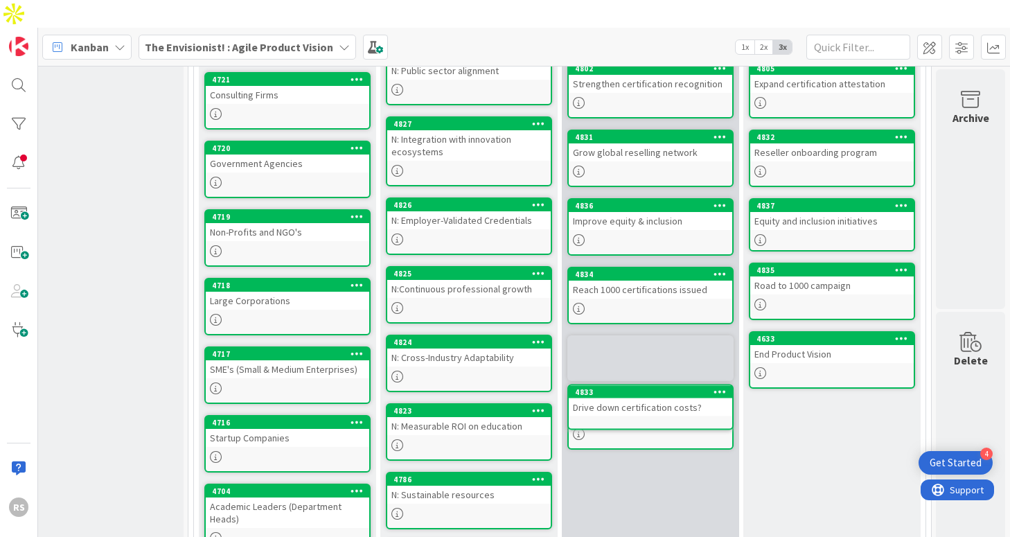
scroll to position [661, 218]
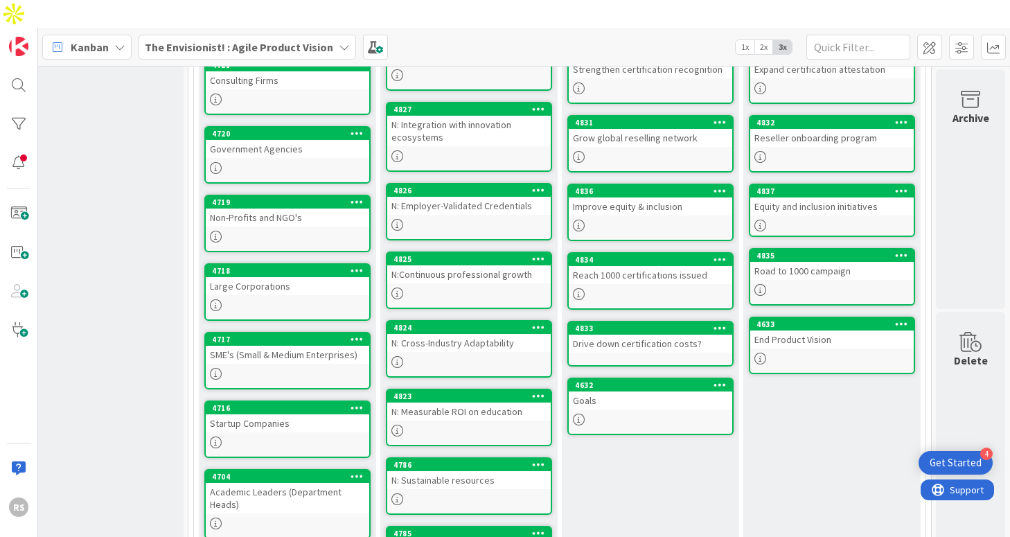
click at [675, 410] on div "Business Goals What are the business goals of the product? Add Card... Template…" at bounding box center [650, 232] width 177 height 839
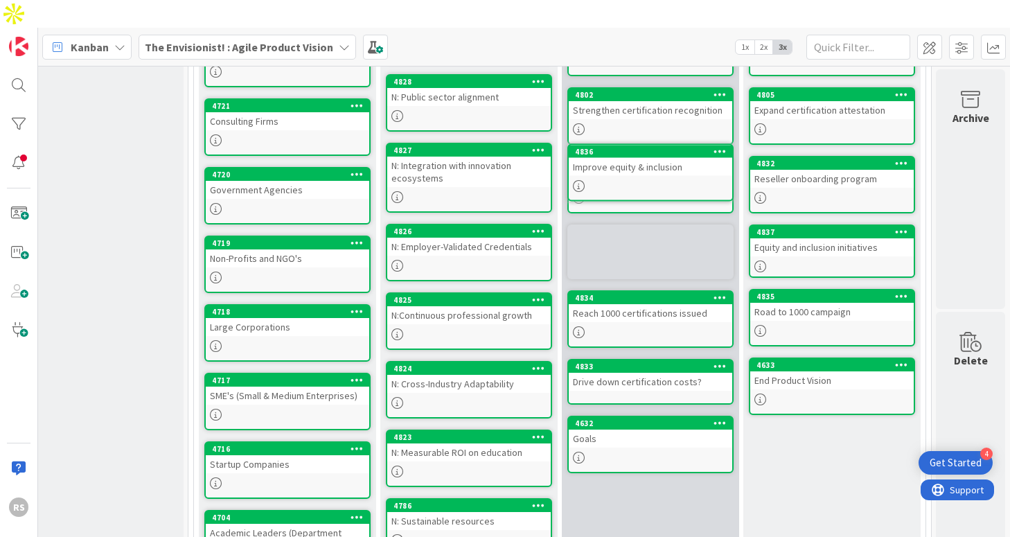
scroll to position [583, 218]
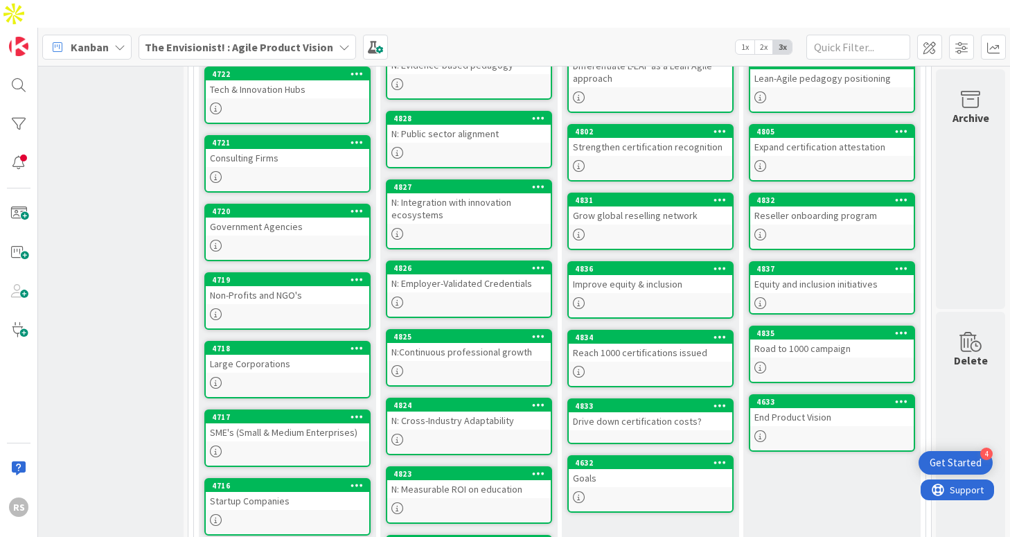
click at [781, 422] on div "Solution How are you solving your customers' problems/needs? What product is it…" at bounding box center [831, 310] width 177 height 839
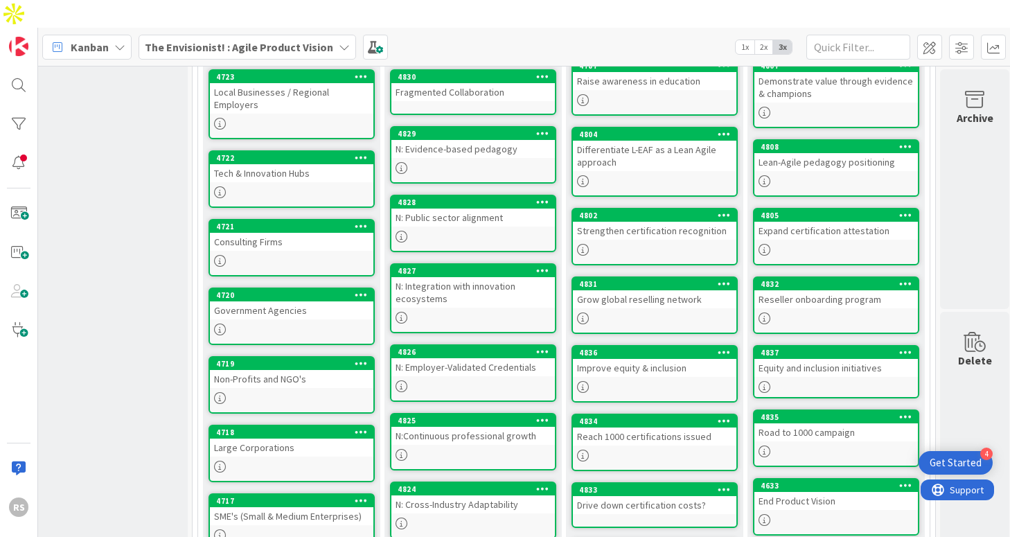
scroll to position [496, 214]
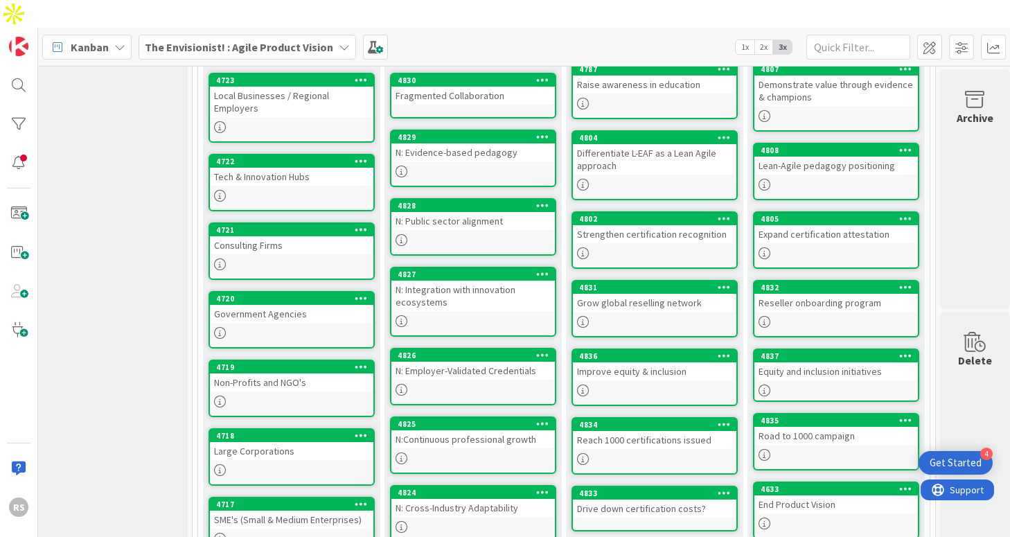
click at [676, 417] on link "4834 Reach 1000 certifications issued" at bounding box center [655, 446] width 166 height 58
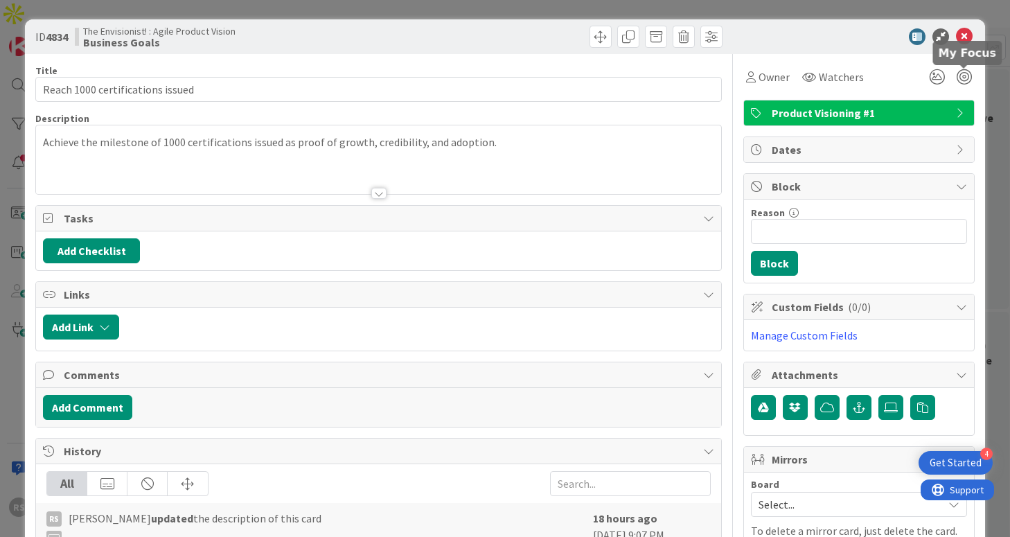
click at [967, 44] on icon at bounding box center [964, 36] width 17 height 17
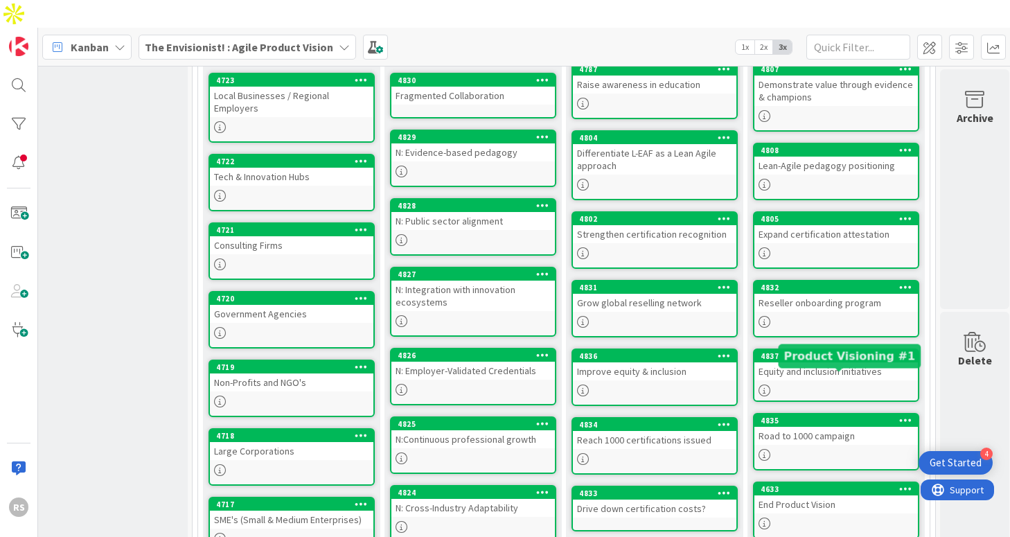
click at [797, 427] on div "Road to 1000 campaign" at bounding box center [837, 436] width 164 height 18
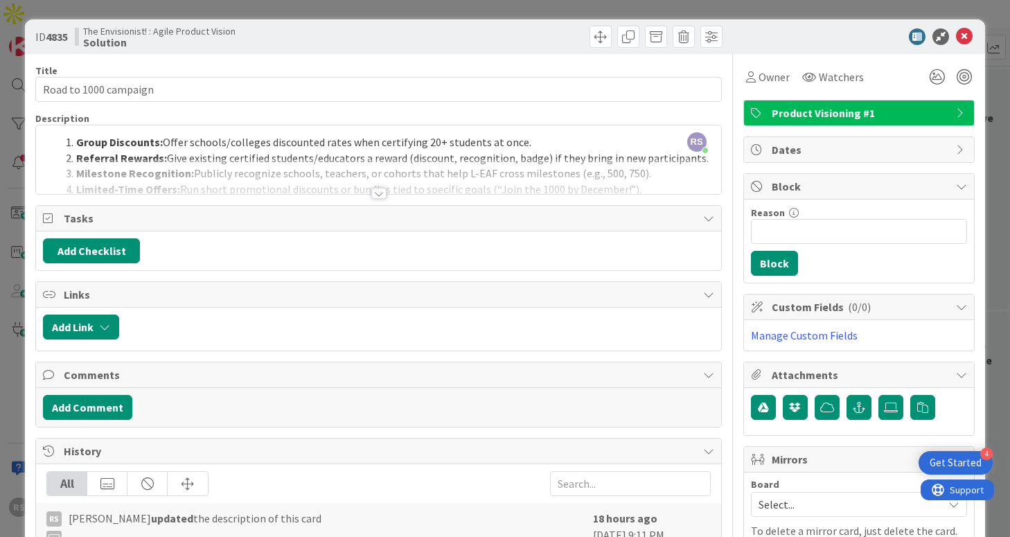
click at [382, 195] on div at bounding box center [378, 193] width 15 height 11
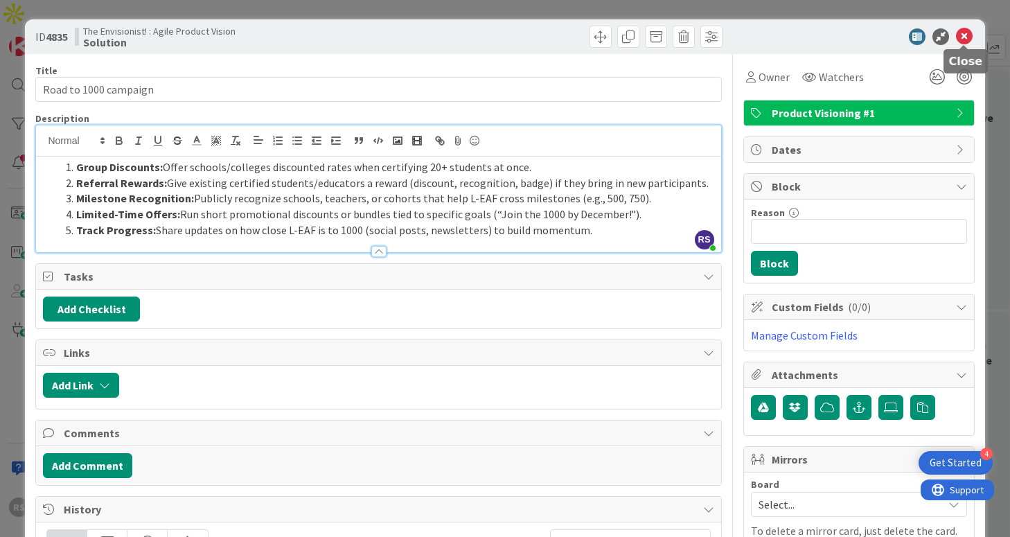
click at [966, 39] on icon at bounding box center [964, 36] width 17 height 17
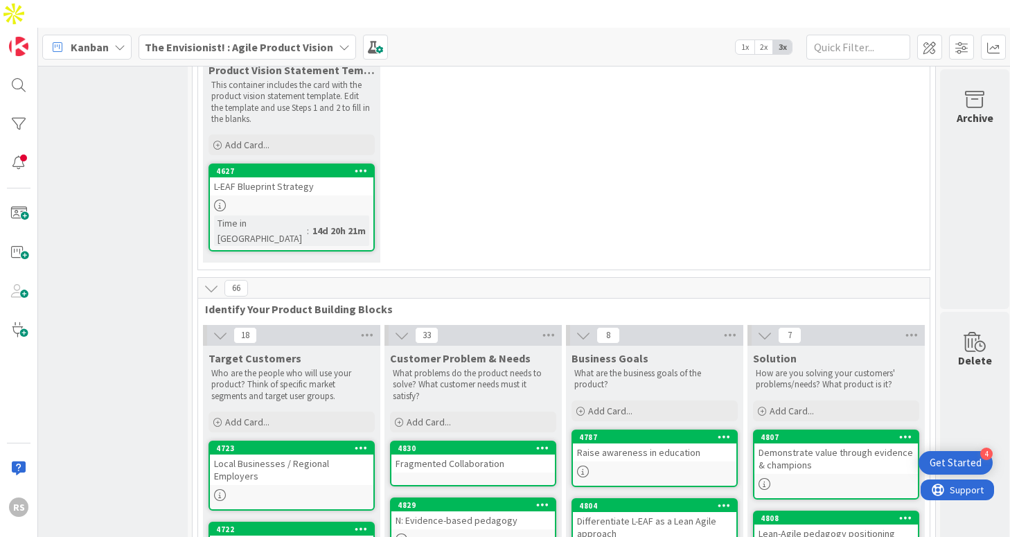
scroll to position [0, 214]
